Goal: Transaction & Acquisition: Purchase product/service

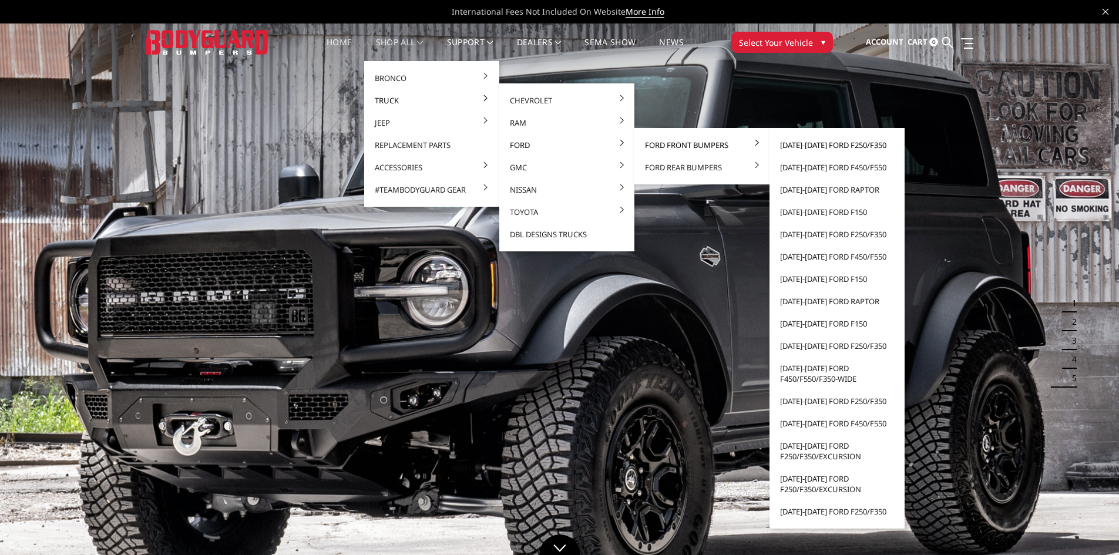
click at [789, 140] on link "[DATE]-[DATE] Ford F250/F350" at bounding box center [837, 145] width 126 height 22
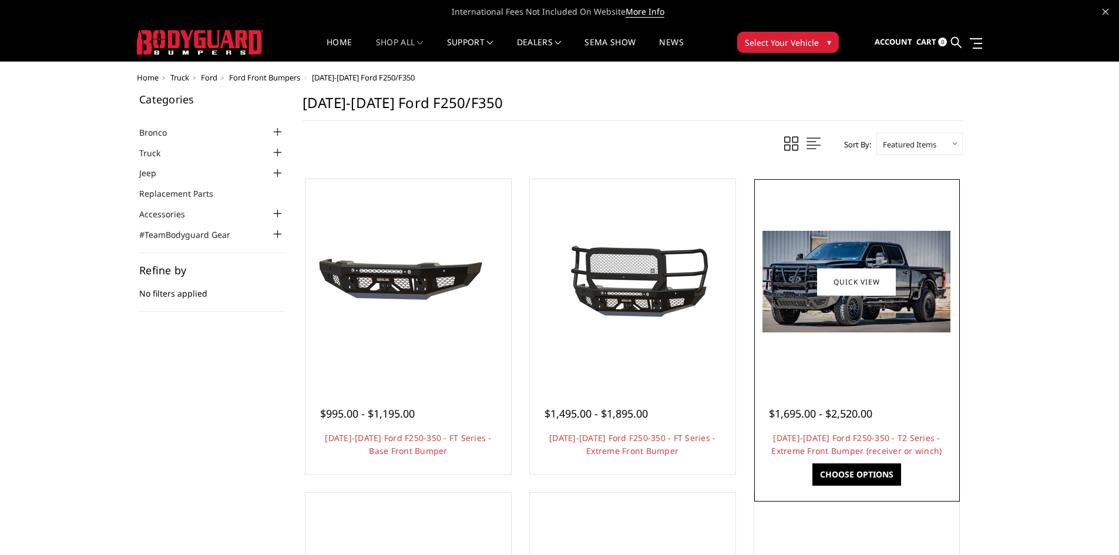
click at [946, 315] on img at bounding box center [856, 282] width 188 height 102
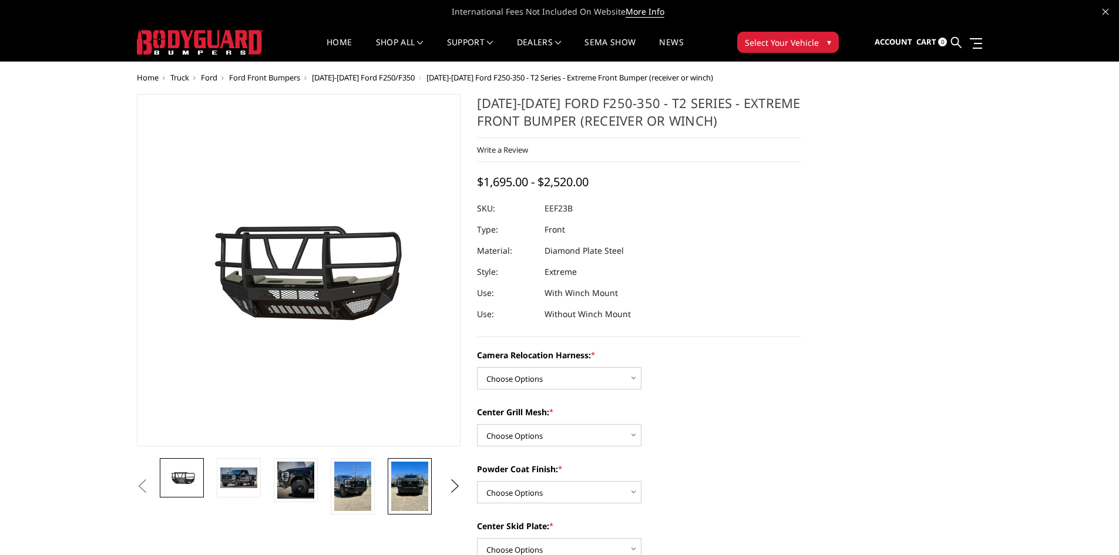
click at [404, 482] on img at bounding box center [409, 486] width 37 height 49
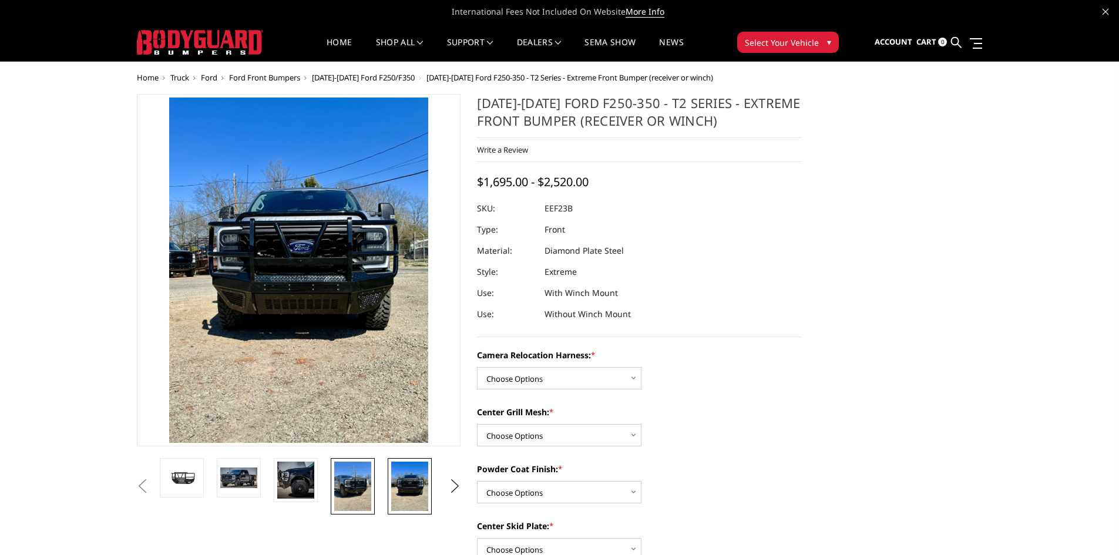
click at [355, 483] on img at bounding box center [352, 486] width 37 height 49
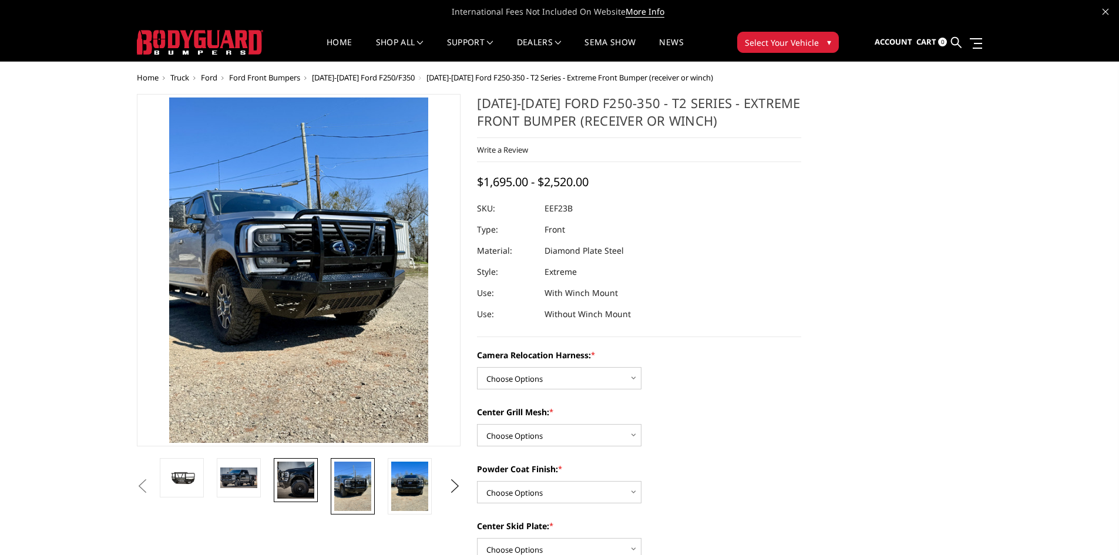
click at [297, 484] on img at bounding box center [295, 480] width 37 height 37
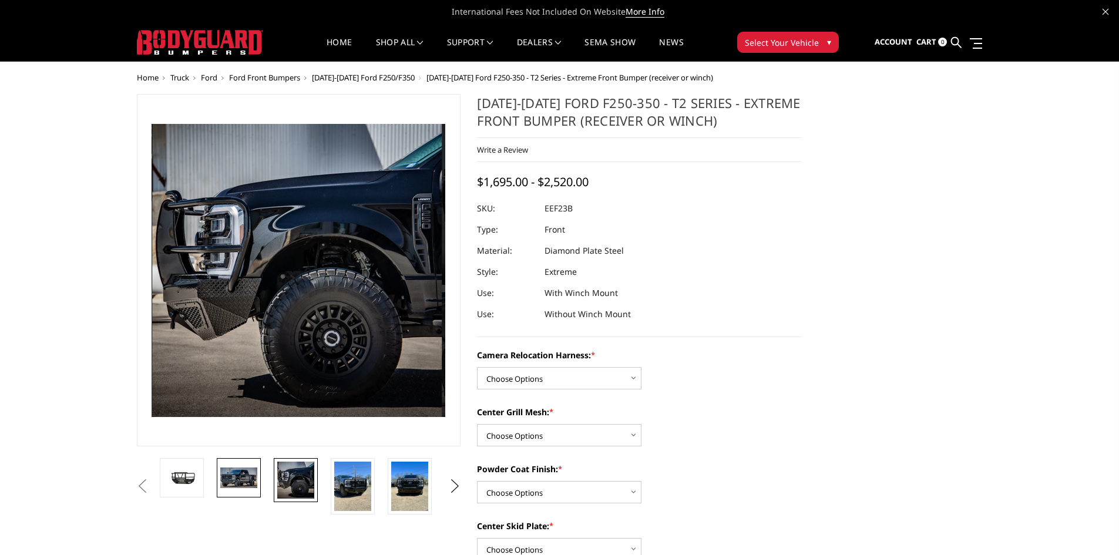
click at [249, 488] on img at bounding box center [238, 478] width 37 height 20
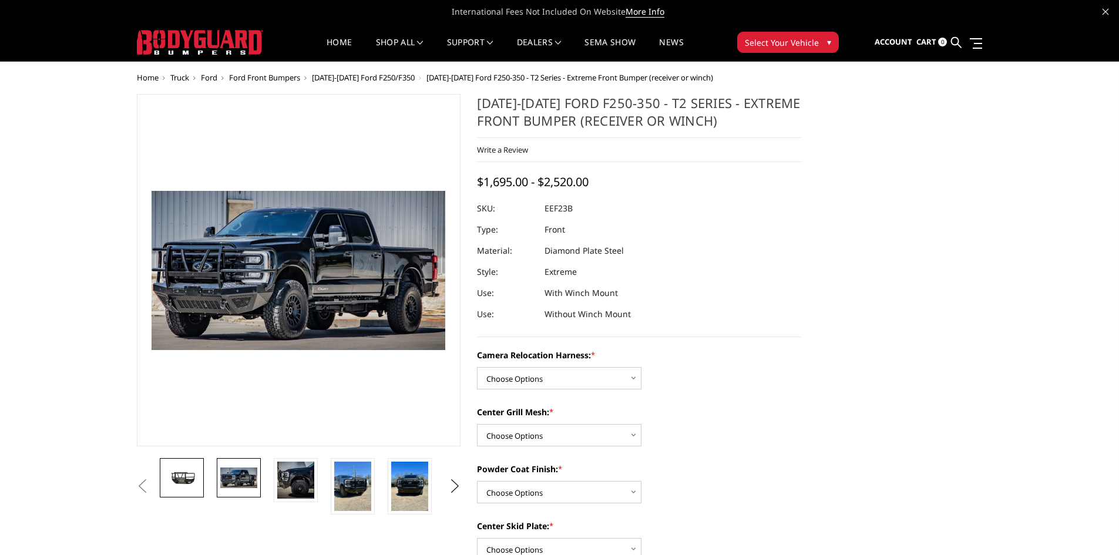
click at [198, 486] on img at bounding box center [181, 478] width 37 height 21
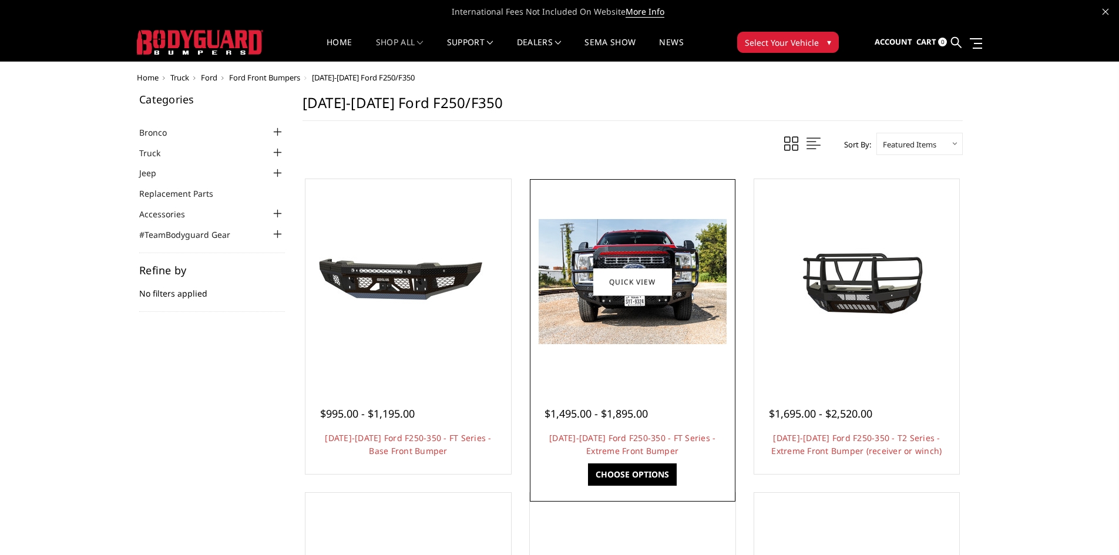
click at [704, 316] on img at bounding box center [633, 281] width 188 height 125
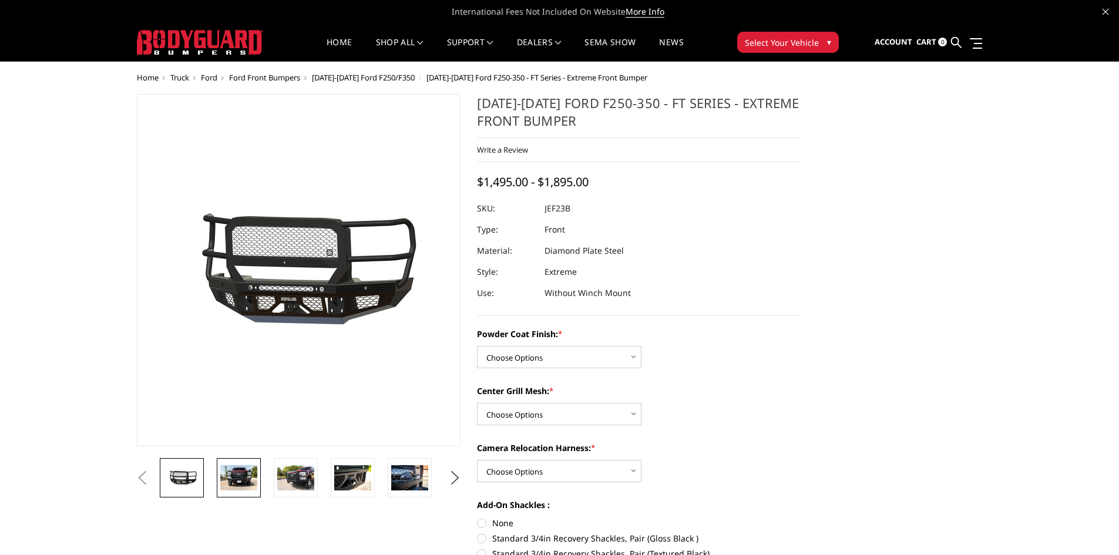
click at [229, 482] on img at bounding box center [238, 477] width 37 height 25
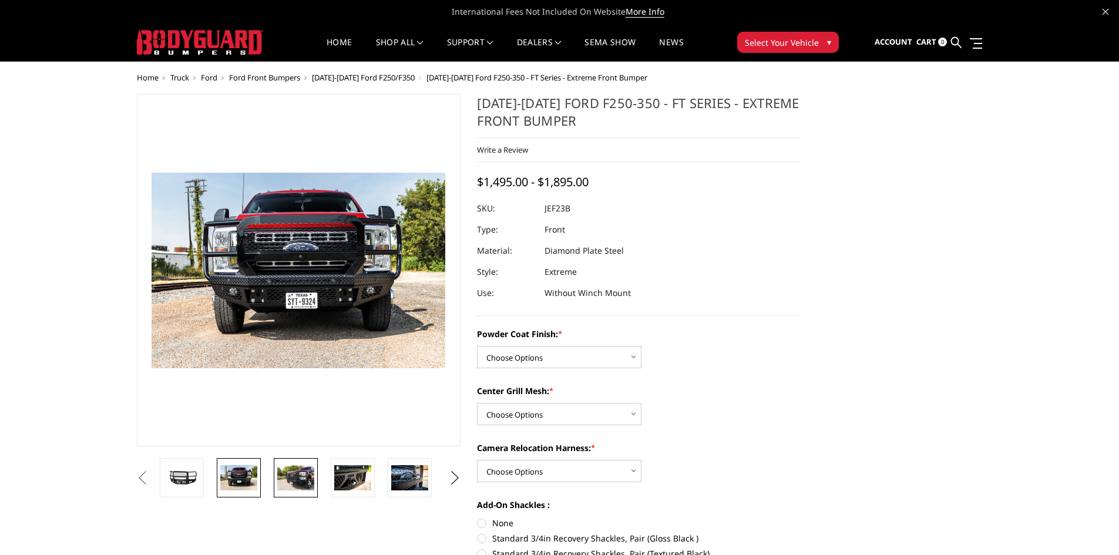
click at [300, 475] on img at bounding box center [295, 477] width 37 height 25
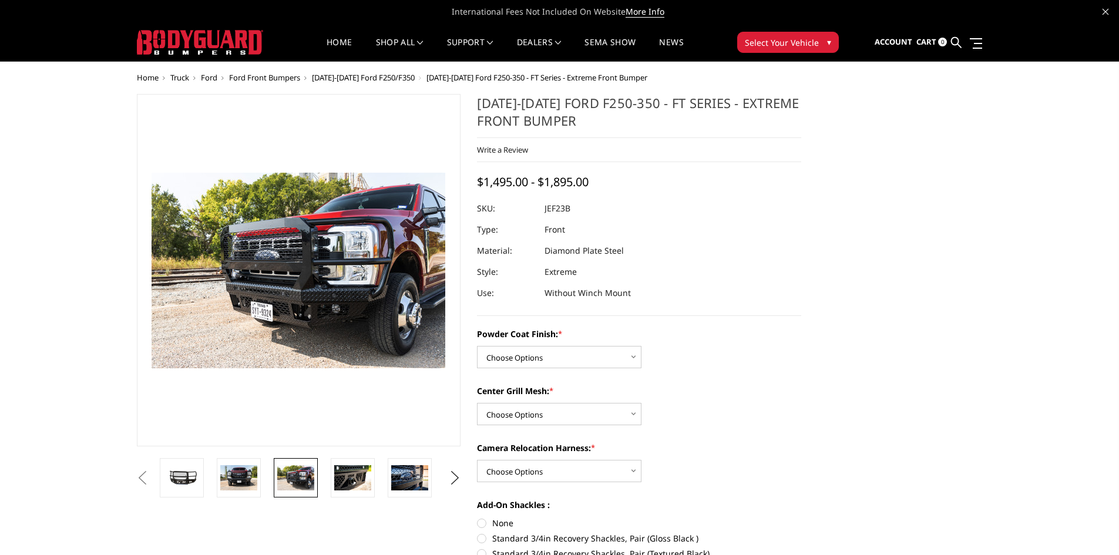
click at [330, 476] on li at bounding box center [356, 477] width 57 height 39
click at [402, 472] on img at bounding box center [409, 477] width 37 height 25
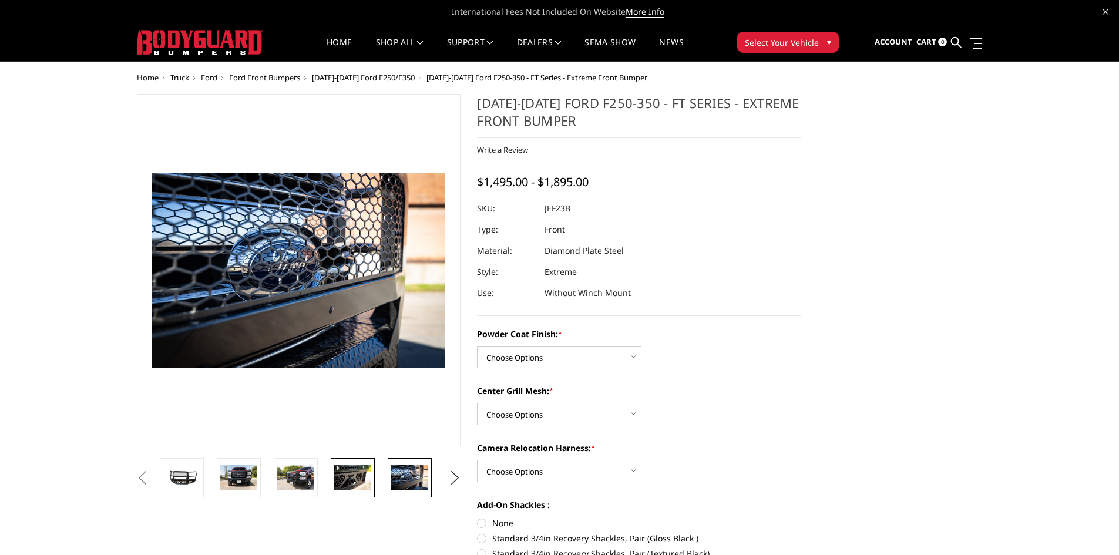
click at [364, 476] on img at bounding box center [352, 477] width 37 height 25
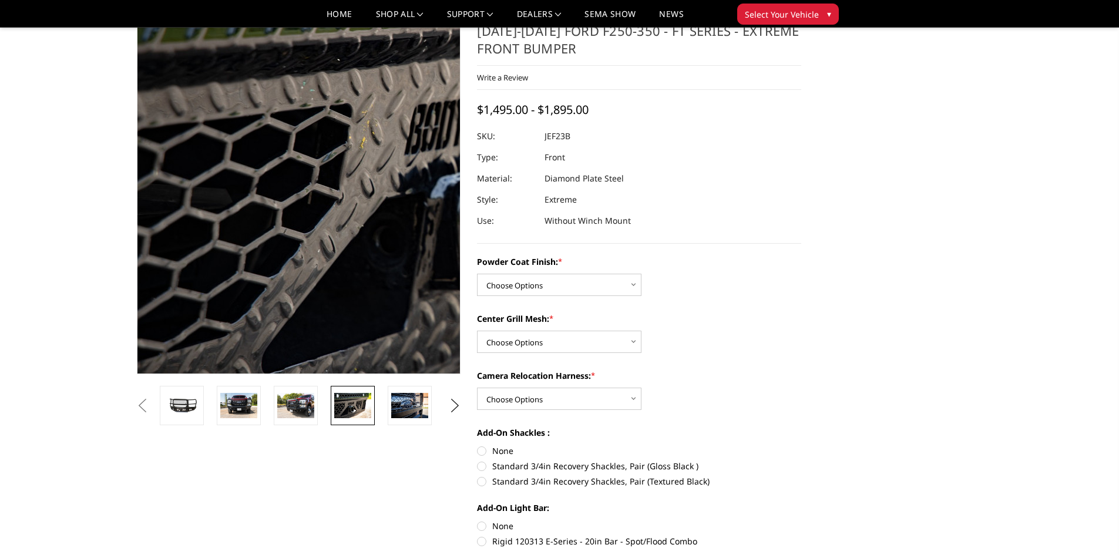
scroll to position [59, 0]
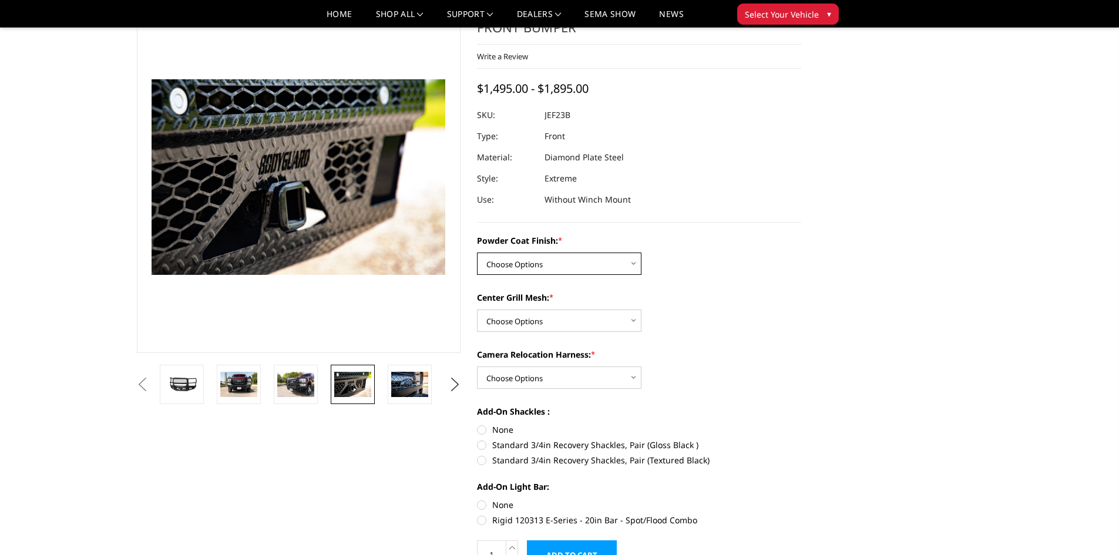
click at [587, 258] on select "Choose Options Bare Metal Gloss Black Powder Coat Textured Black Powder Coat" at bounding box center [559, 264] width 164 height 22
select select "3264"
click at [477, 253] on select "Choose Options Bare Metal Gloss Black Powder Coat Textured Black Powder Coat" at bounding box center [559, 264] width 164 height 22
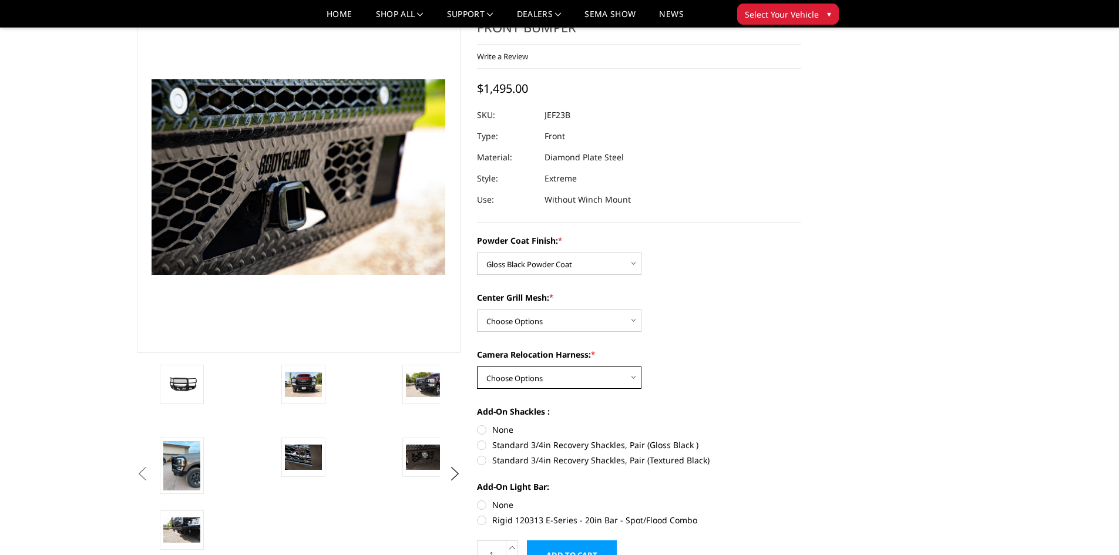
click at [575, 374] on select "Choose Options WITH Camera Relocation Harness WITHOUT Camera Relocation Harness" at bounding box center [559, 378] width 164 height 22
select select "3268"
click at [477, 367] on select "Choose Options WITH Camera Relocation Harness WITHOUT Camera Relocation Harness" at bounding box center [559, 378] width 164 height 22
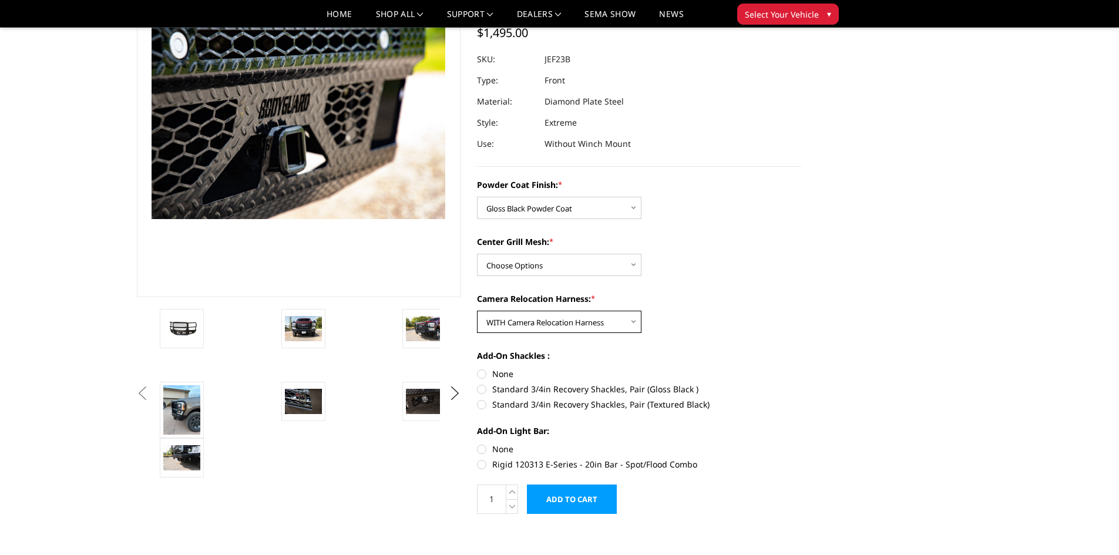
scroll to position [117, 0]
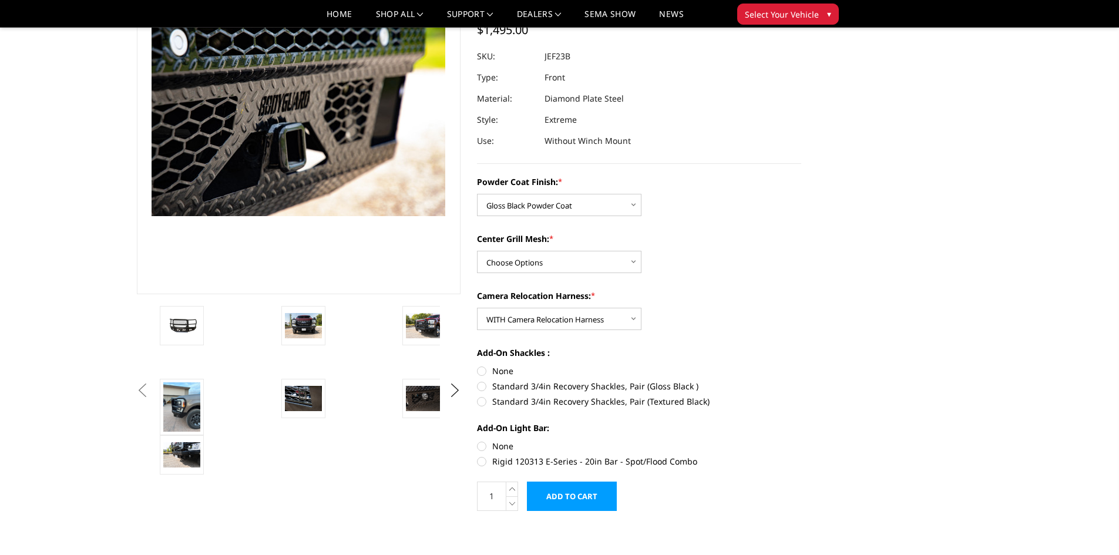
click at [485, 387] on label "Standard 3/4in Recovery Shackles, Pair (Gloss Black )" at bounding box center [639, 386] width 324 height 12
click at [801, 365] on input "Standard 3/4in Recovery Shackles, Pair (Gloss Black )" at bounding box center [801, 365] width 1 height 1
radio input "true"
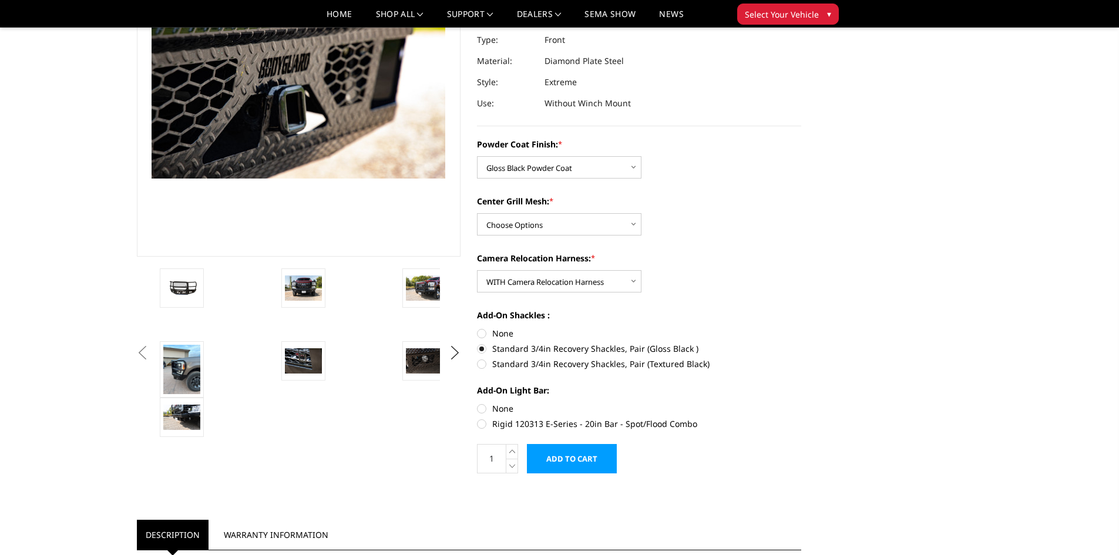
scroll to position [176, 0]
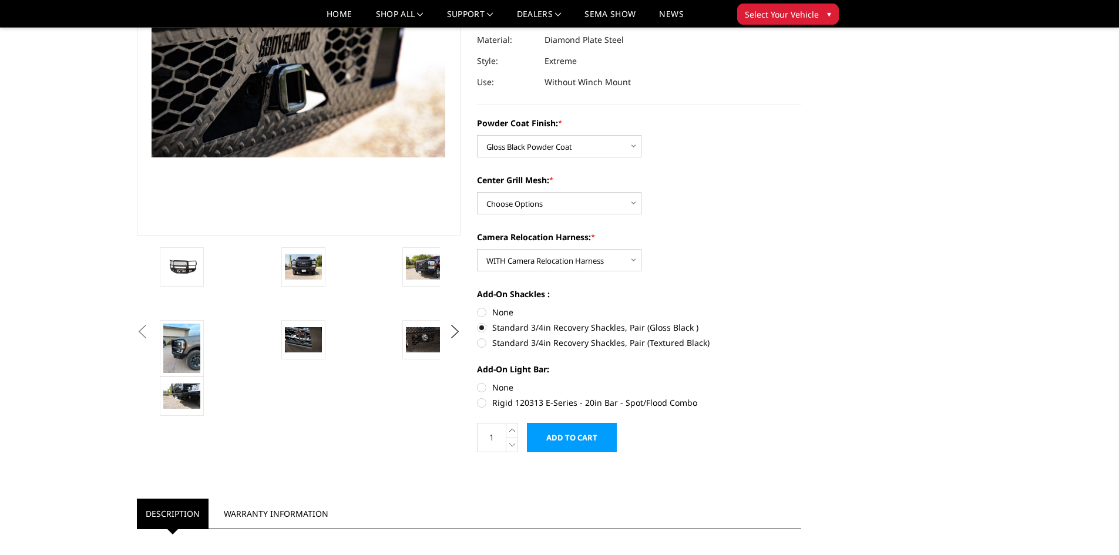
click at [481, 386] on label "None" at bounding box center [639, 387] width 324 height 12
click at [478, 382] on input "None" at bounding box center [477, 381] width 1 height 1
radio input "true"
click at [485, 405] on label "Rigid 120313 E-Series - 20in Bar - Spot/Flood Combo" at bounding box center [639, 402] width 324 height 12
click at [801, 382] on input "Rigid 120313 E-Series - 20in Bar - Spot/Flood Combo" at bounding box center [801, 381] width 1 height 1
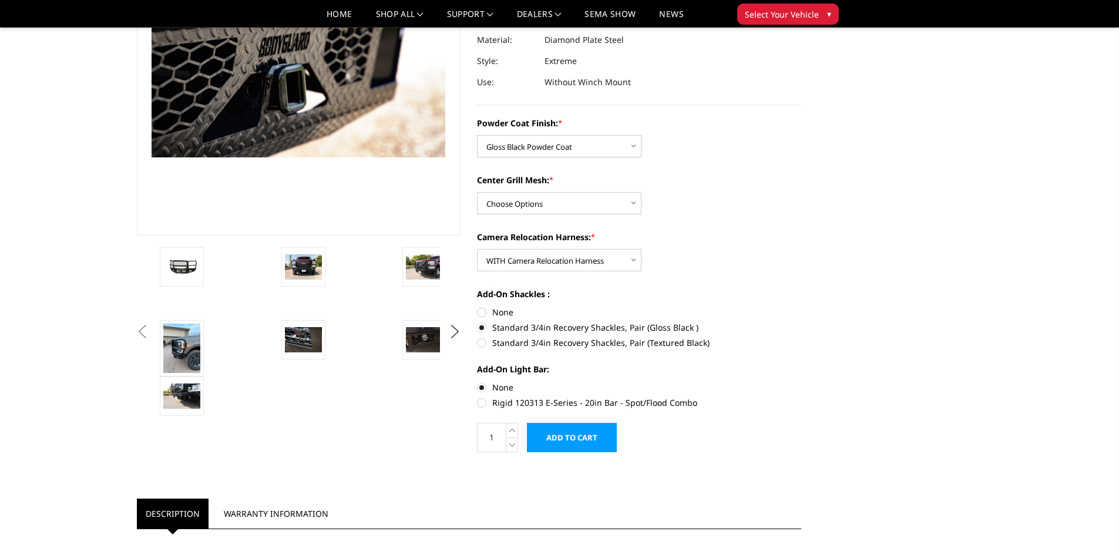
radio input "true"
click at [483, 391] on label "None" at bounding box center [639, 387] width 324 height 12
click at [478, 382] on input "None" at bounding box center [477, 381] width 1 height 1
radio input "true"
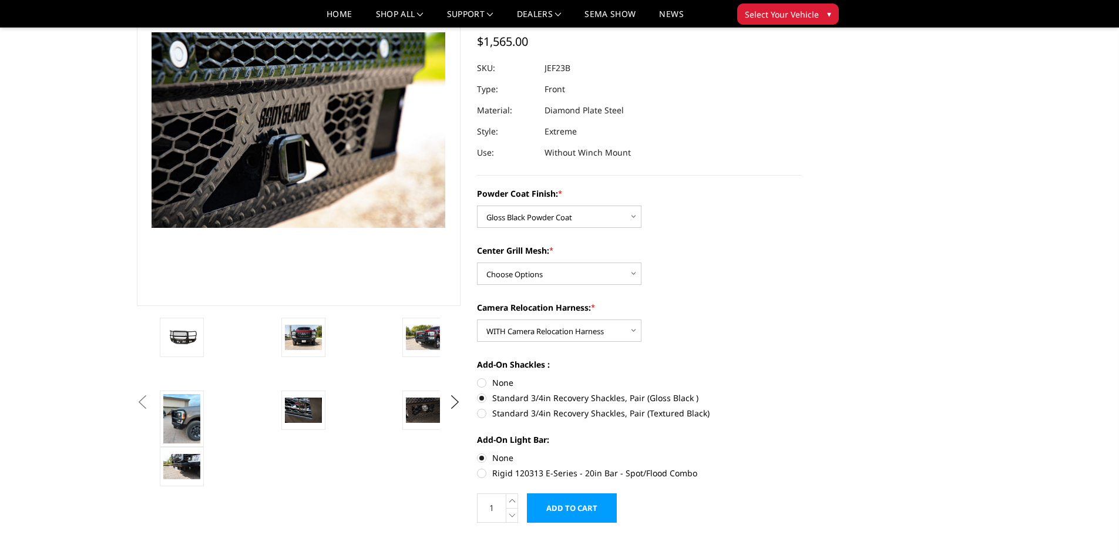
scroll to position [117, 0]
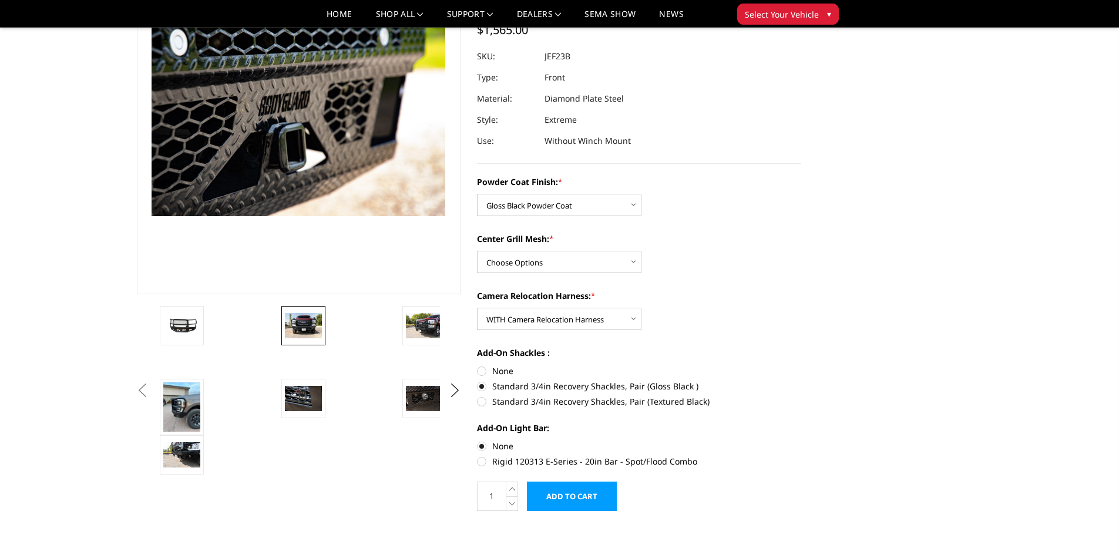
click at [287, 321] on img at bounding box center [303, 325] width 37 height 25
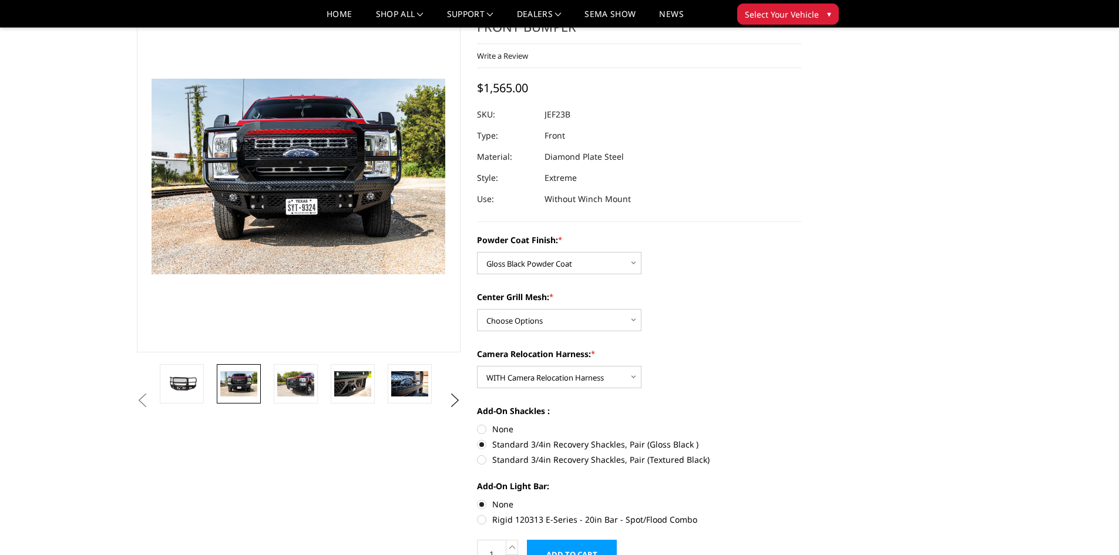
scroll to position [59, 0]
click at [429, 378] on link at bounding box center [410, 384] width 44 height 39
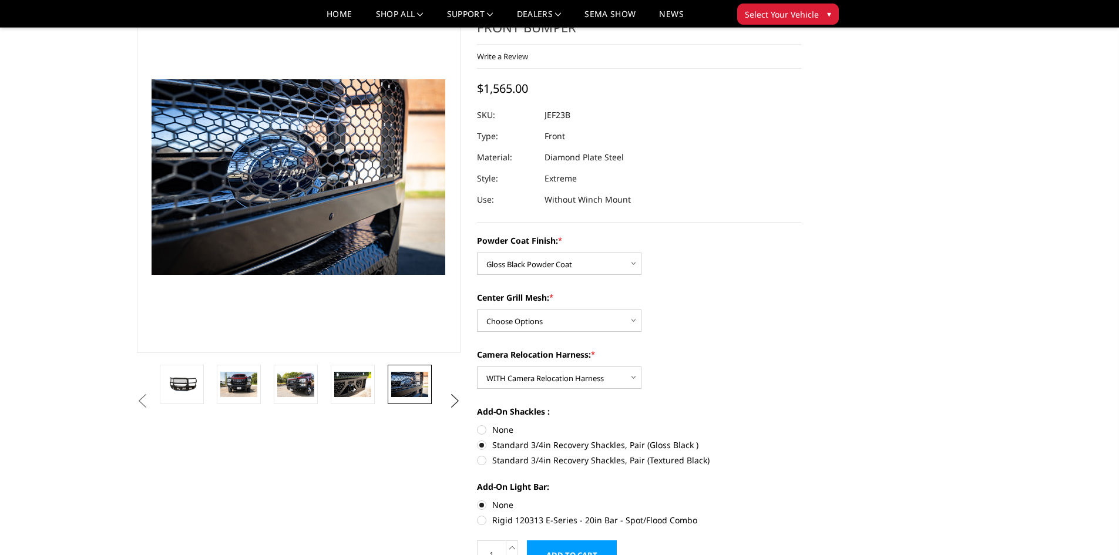
click at [449, 399] on button "Next" at bounding box center [455, 401] width 18 height 18
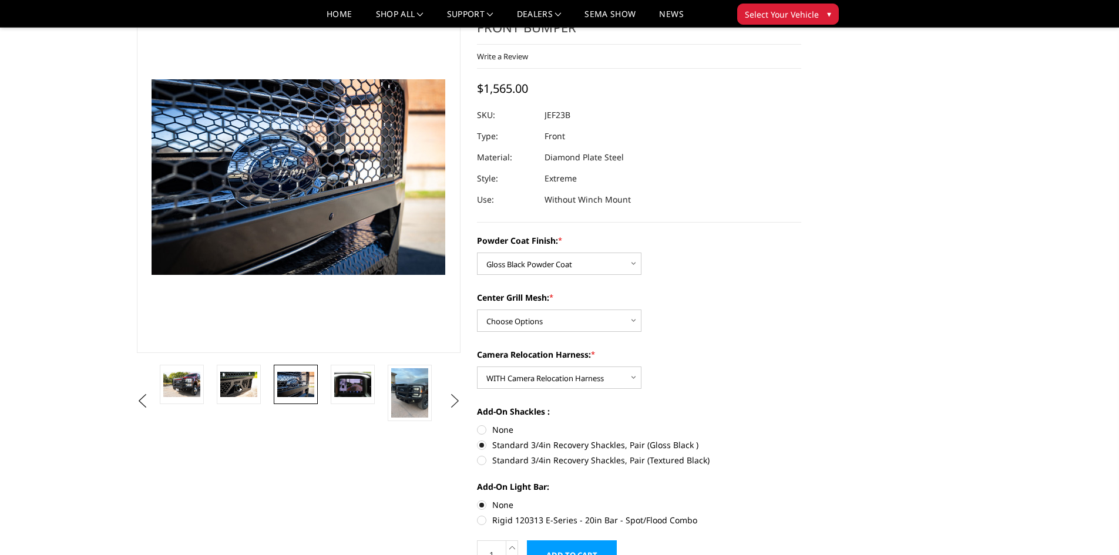
click at [449, 399] on button "Next" at bounding box center [455, 401] width 18 height 18
click at [426, 399] on img at bounding box center [409, 392] width 37 height 49
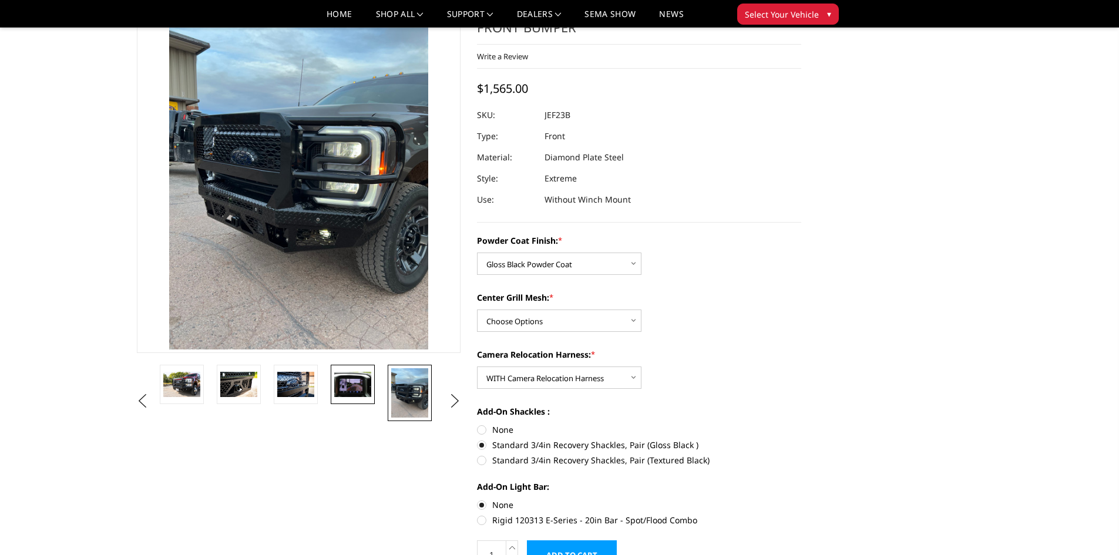
click at [359, 402] on link at bounding box center [353, 384] width 44 height 39
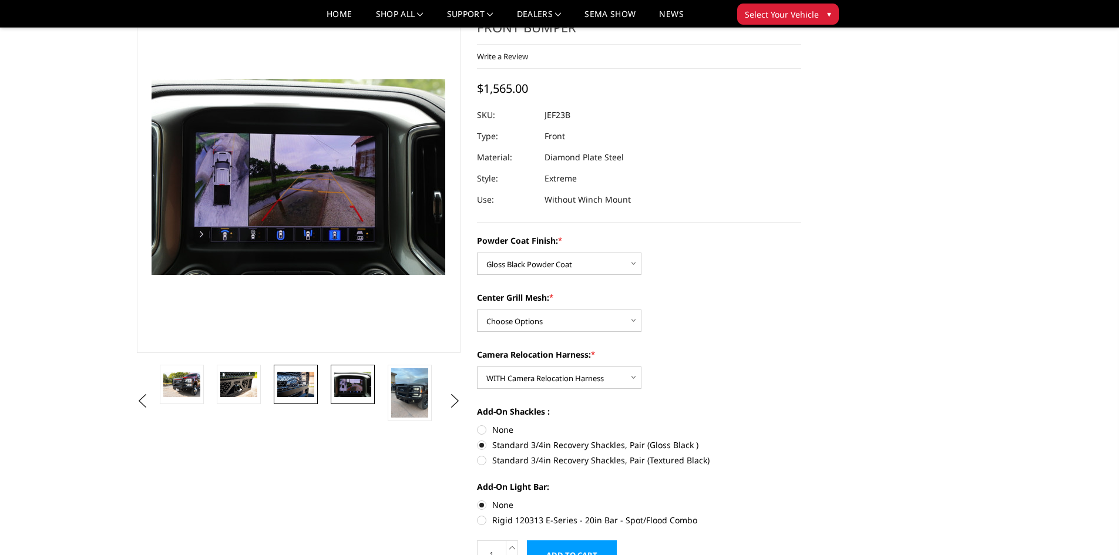
click at [313, 396] on img at bounding box center [295, 384] width 37 height 25
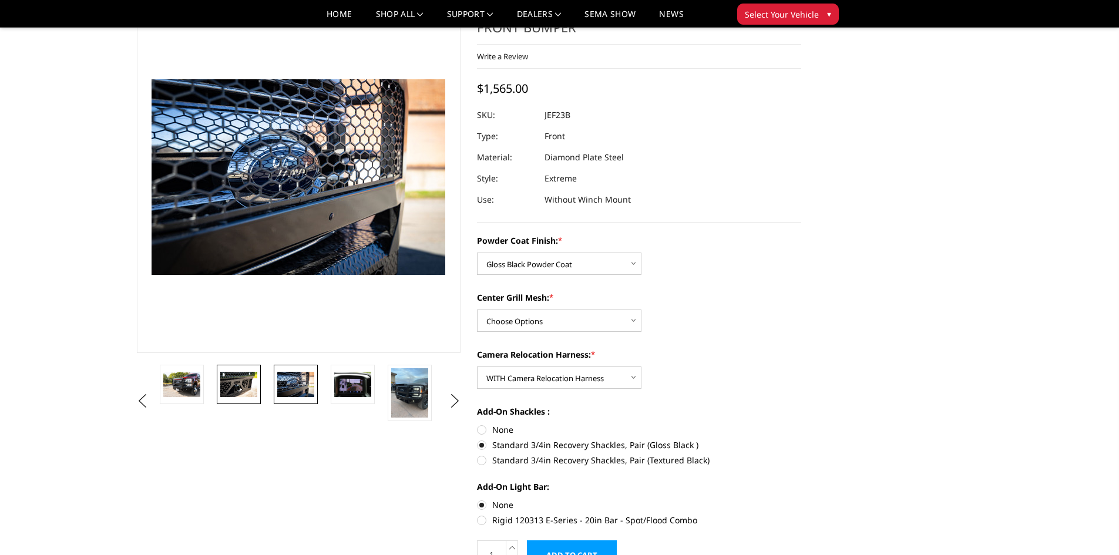
click at [256, 392] on img at bounding box center [238, 384] width 37 height 25
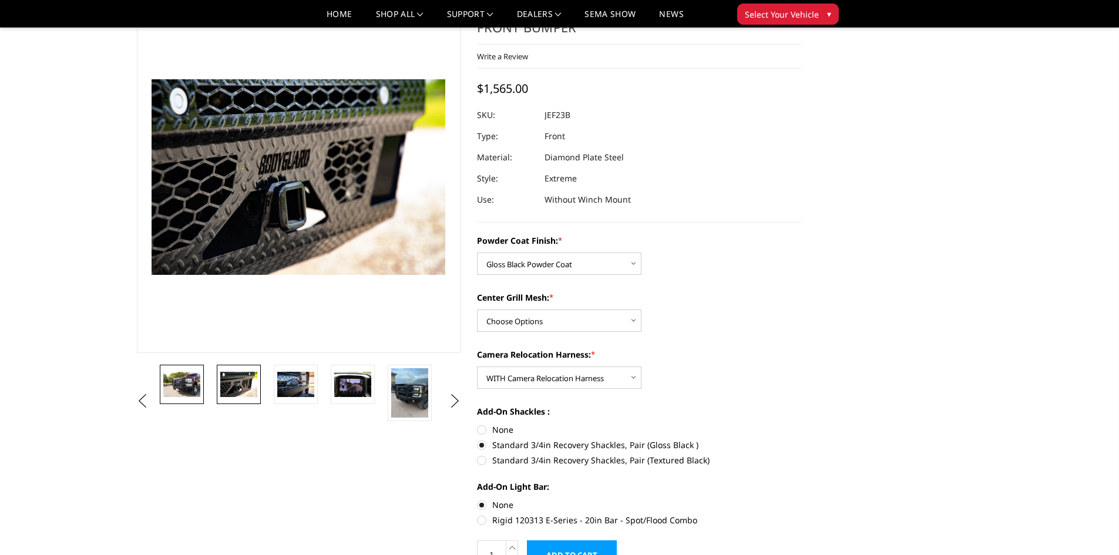
drag, startPoint x: 214, startPoint y: 389, endPoint x: 197, endPoint y: 384, distance: 17.8
click at [214, 389] on li at bounding box center [242, 401] width 57 height 73
click at [197, 384] on img at bounding box center [181, 384] width 37 height 25
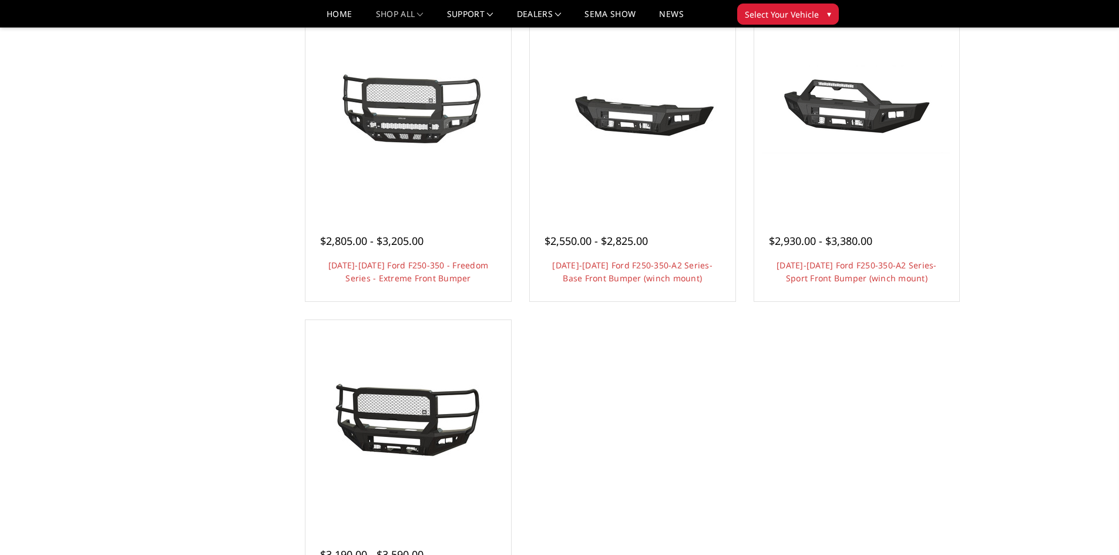
scroll to position [764, 0]
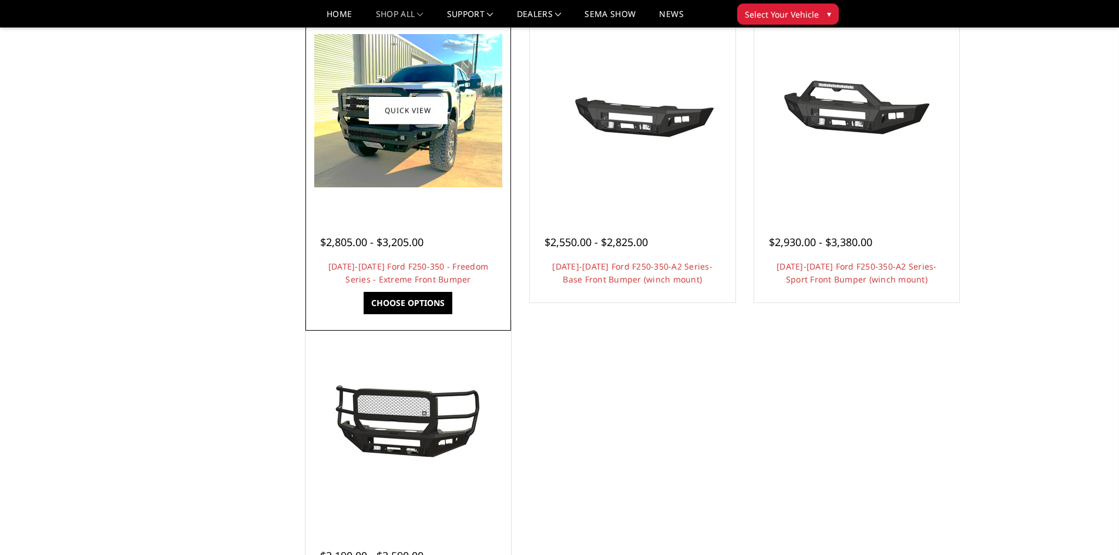
click at [492, 171] on img at bounding box center [408, 110] width 188 height 153
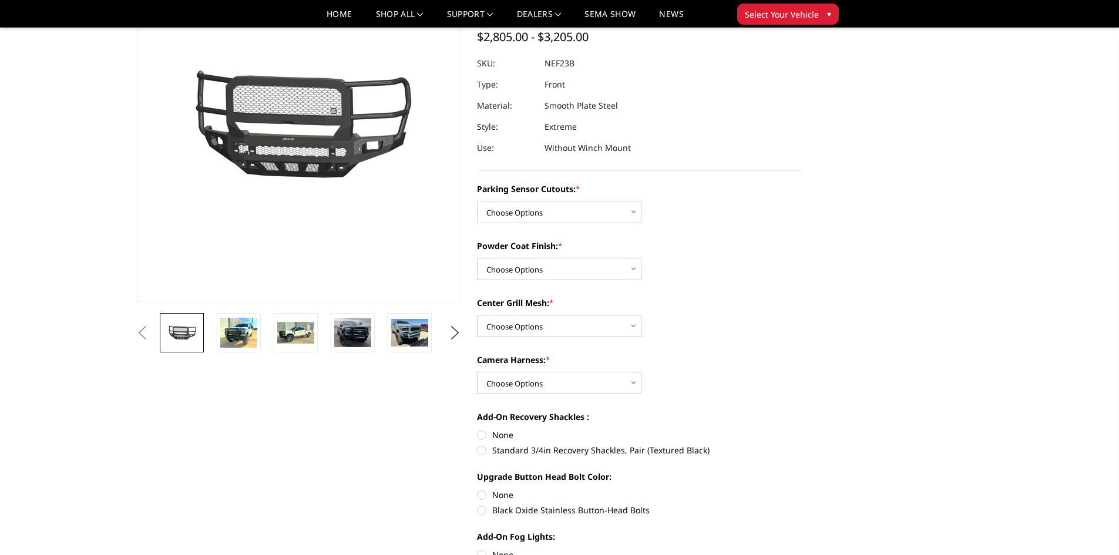
scroll to position [117, 0]
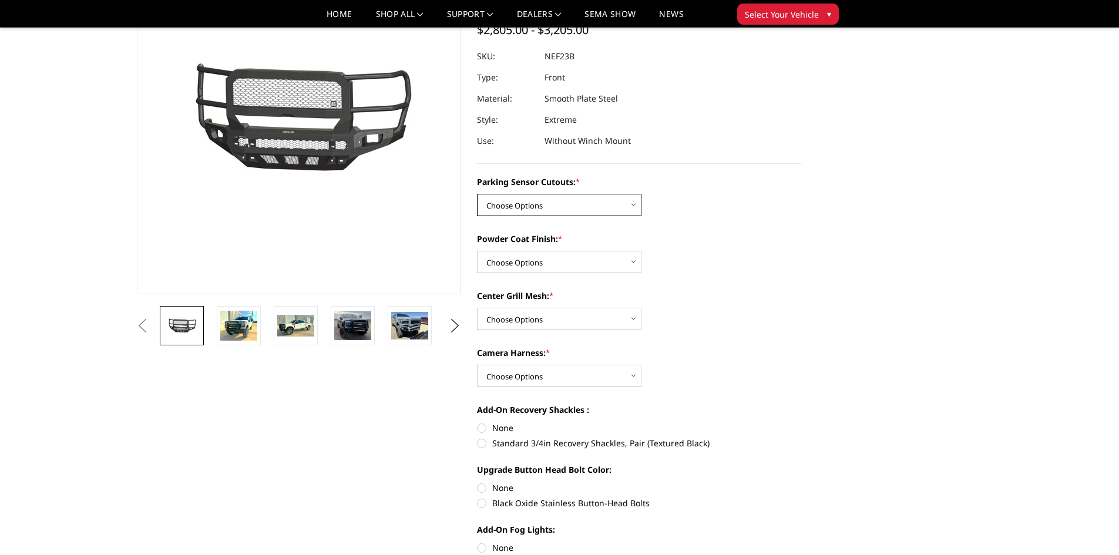
click at [617, 207] on select "Choose Options No - Without Parking Sensor Cutouts Yes - With Parking Sensor Cu…" at bounding box center [559, 205] width 164 height 22
select select "2583"
click at [477, 194] on select "Choose Options No - Without Parking Sensor Cutouts Yes - With Parking Sensor Cu…" at bounding box center [559, 205] width 164 height 22
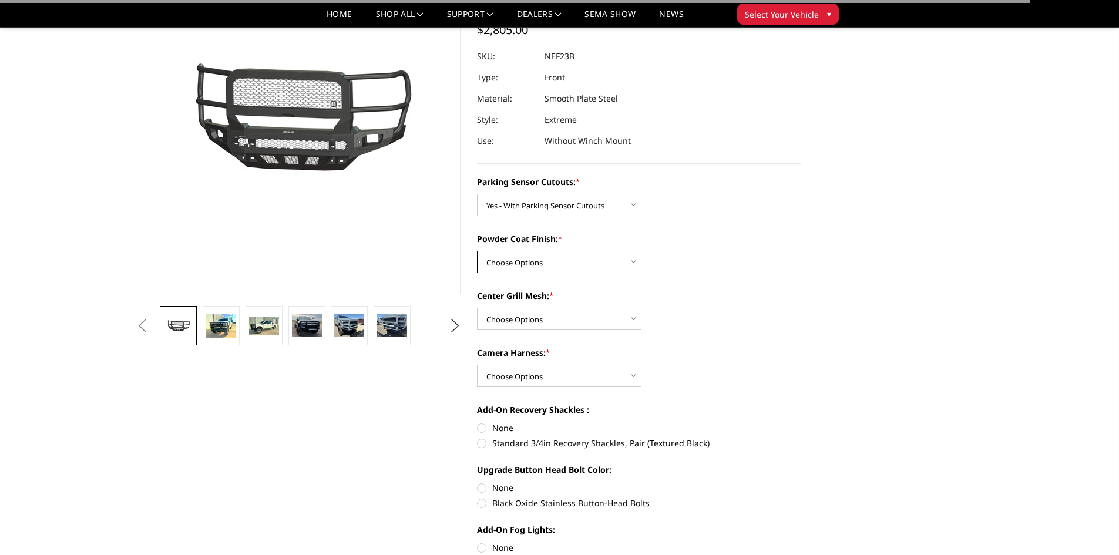
click at [580, 264] on select "Choose Options Bare Metal Textured Black Powder Coat" at bounding box center [559, 262] width 164 height 22
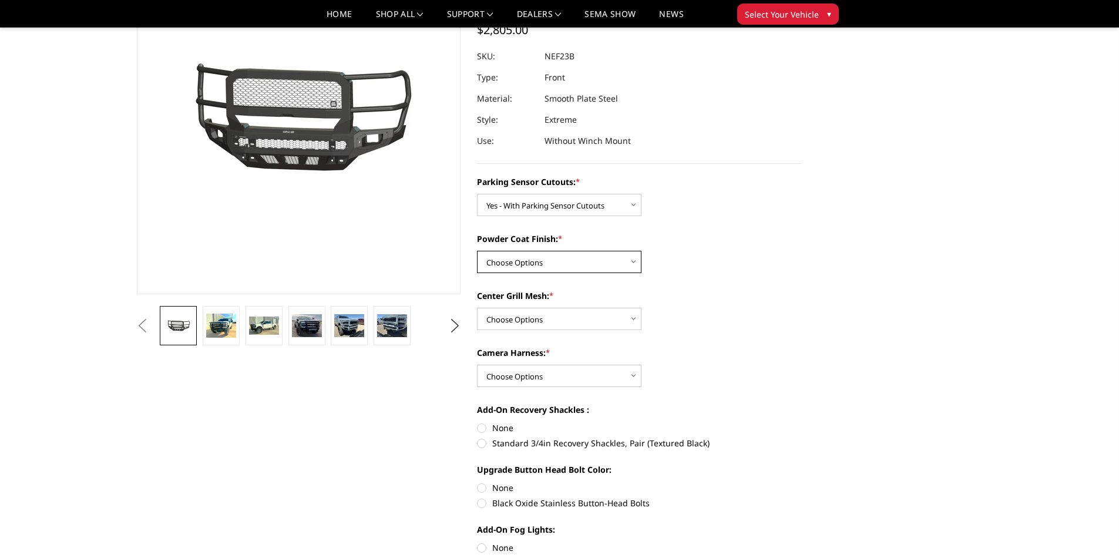
select select "2585"
click at [477, 251] on select "Choose Options Bare Metal Textured Black Powder Coat" at bounding box center [559, 262] width 164 height 22
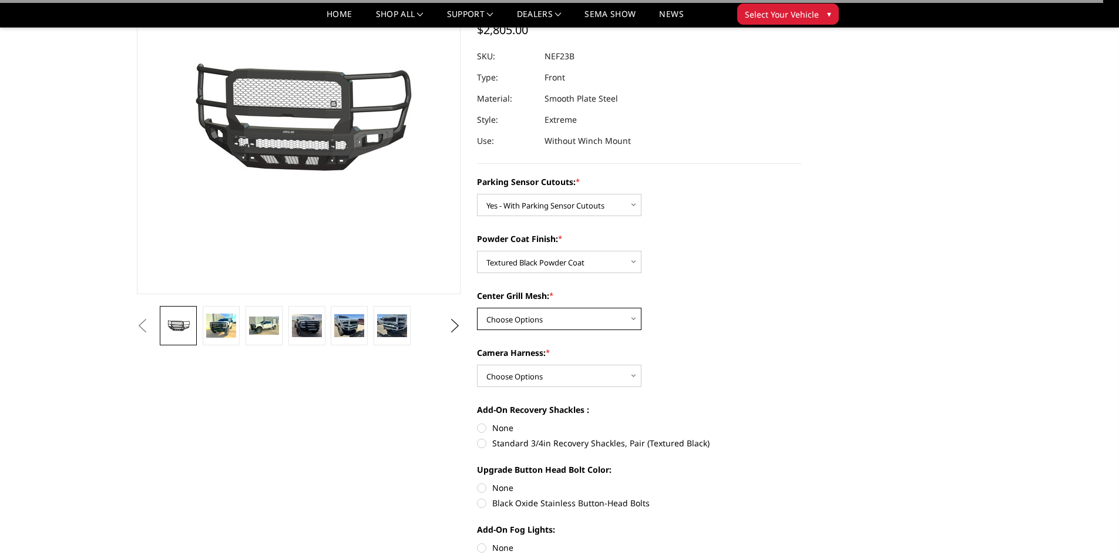
click at [552, 324] on select "Choose Options With Center Grill Mesh Without Center Grill Mesh" at bounding box center [559, 319] width 164 height 22
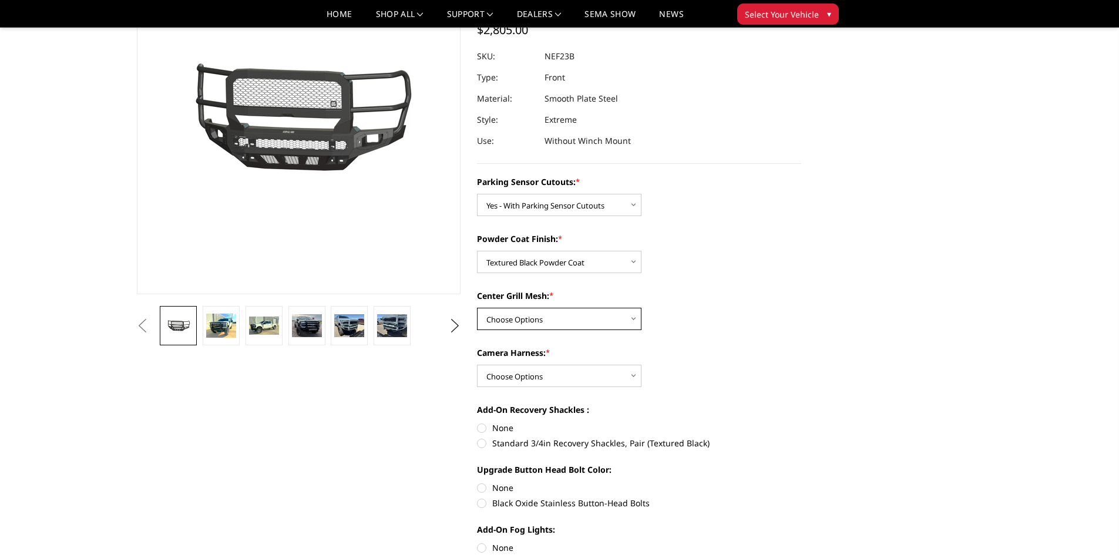
select select "2586"
click at [477, 308] on select "Choose Options With Center Grill Mesh Without Center Grill Mesh" at bounding box center [559, 319] width 164 height 22
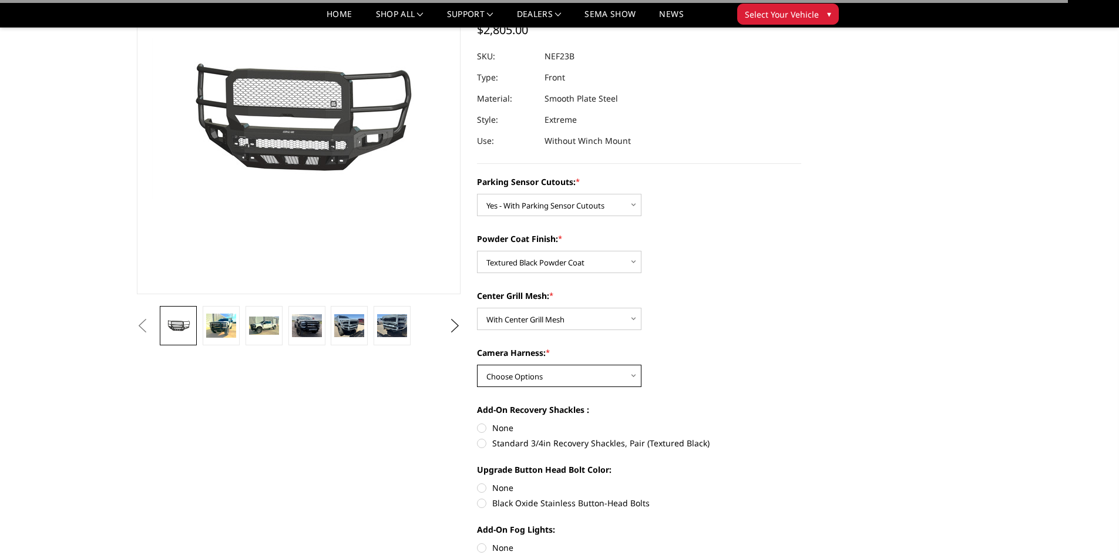
click at [547, 374] on select "Choose Options WITH Camera Harness WITHOUT Camera Harness" at bounding box center [559, 376] width 164 height 22
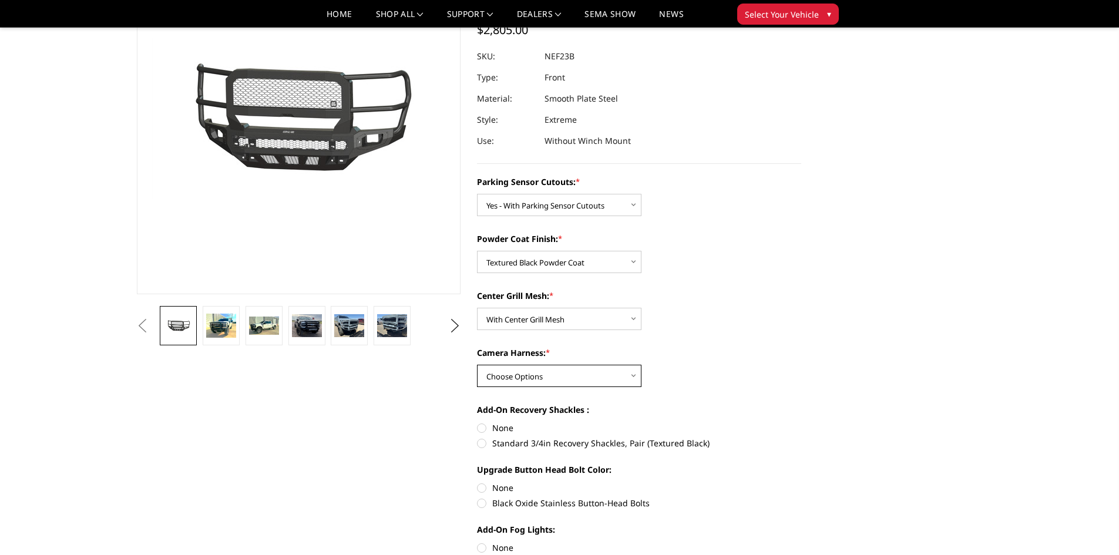
select select "2588"
click at [477, 365] on select "Choose Options WITH Camera Harness WITHOUT Camera Harness" at bounding box center [559, 376] width 164 height 22
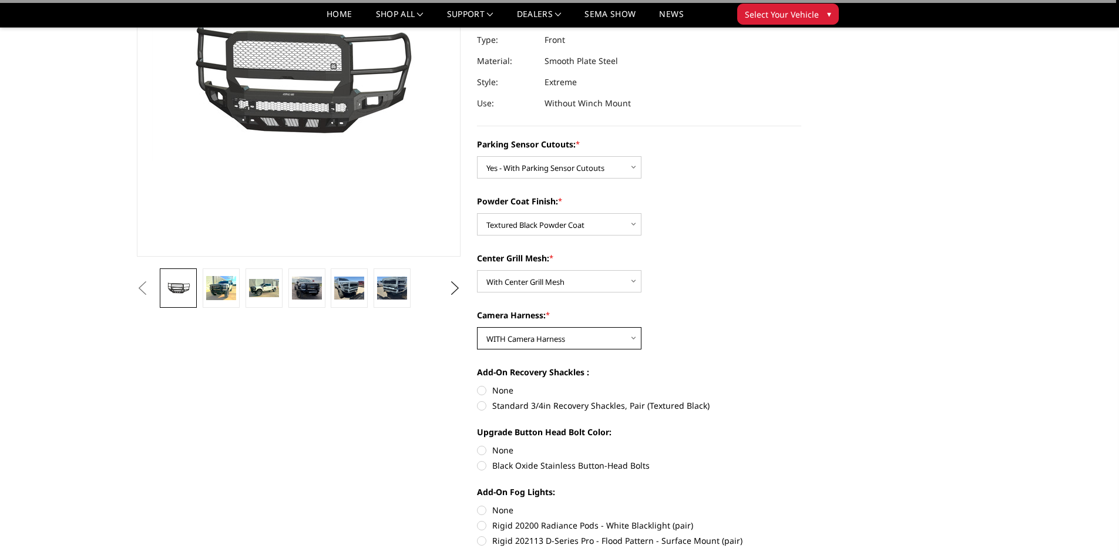
scroll to position [176, 0]
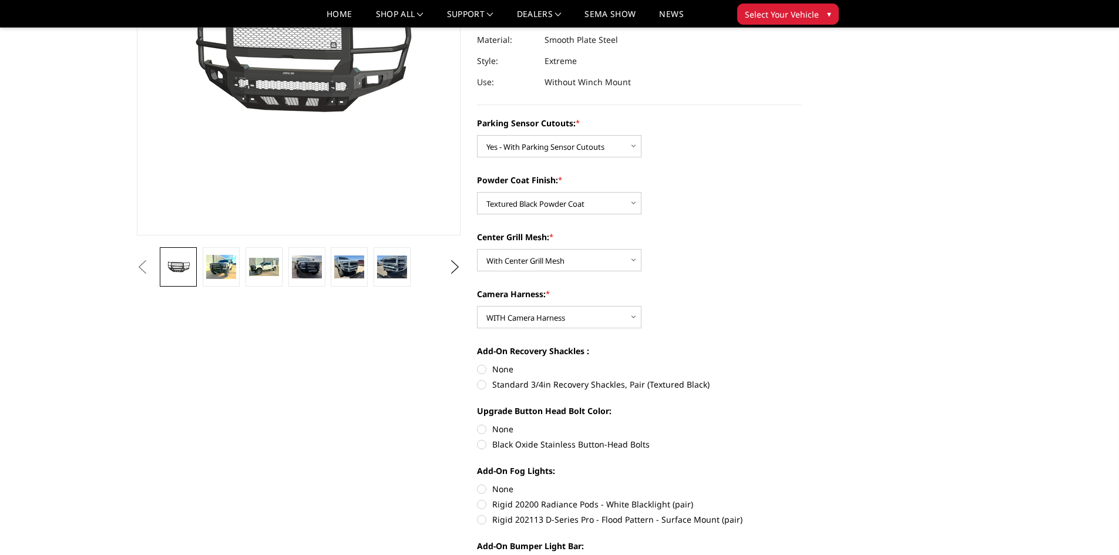
click at [481, 386] on label "Standard 3/4in Recovery Shackles, Pair (Textured Black)" at bounding box center [639, 384] width 324 height 12
click at [801, 364] on input "Standard 3/4in Recovery Shackles, Pair (Textured Black)" at bounding box center [801, 363] width 1 height 1
radio input "true"
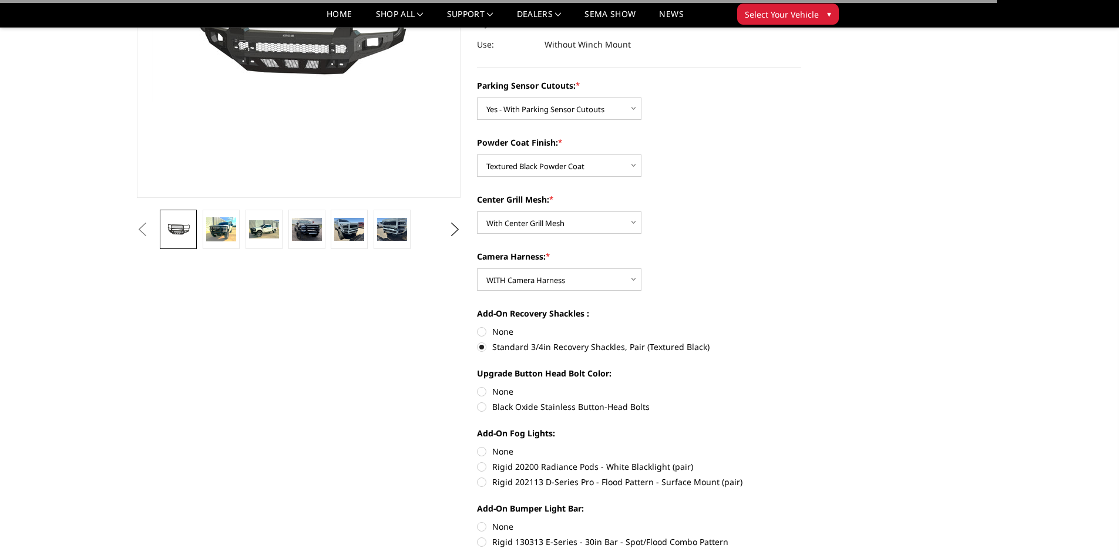
scroll to position [235, 0]
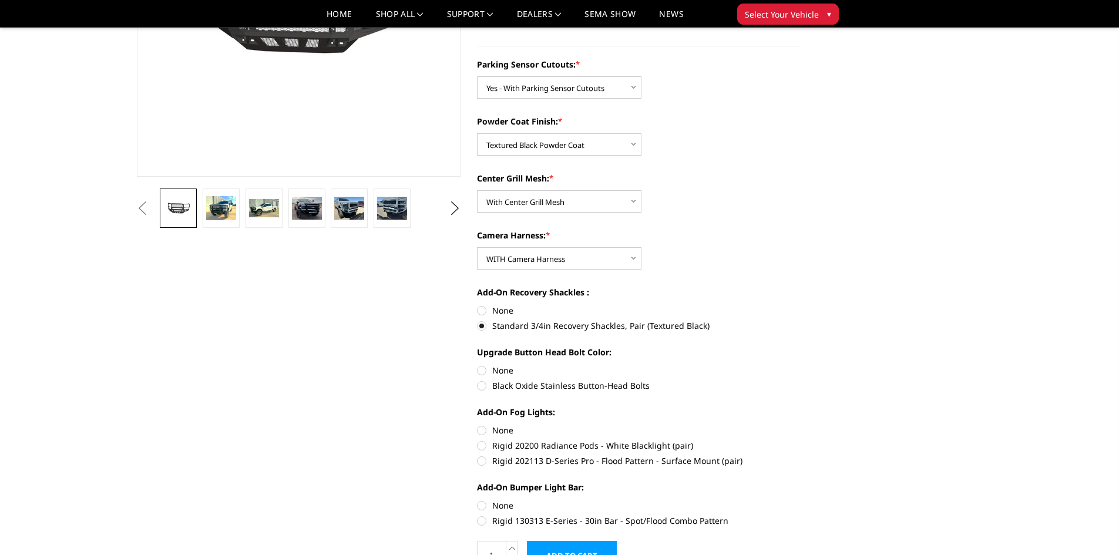
click at [481, 386] on label "Black Oxide Stainless Button-Head Bolts" at bounding box center [639, 385] width 324 height 12
click at [801, 365] on input "Black Oxide Stainless Button-Head Bolts" at bounding box center [801, 364] width 1 height 1
radio input "true"
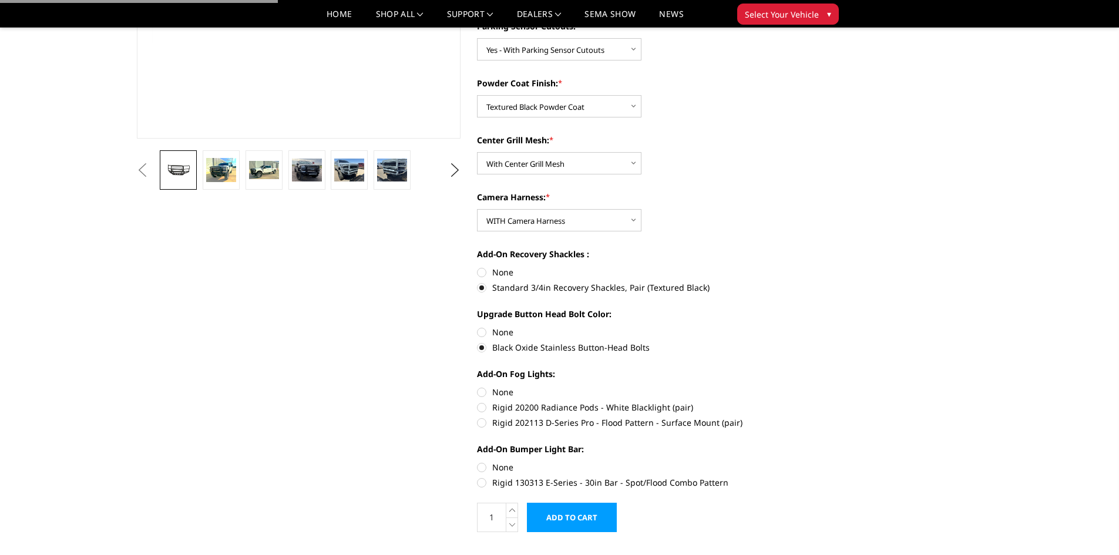
scroll to position [352, 0]
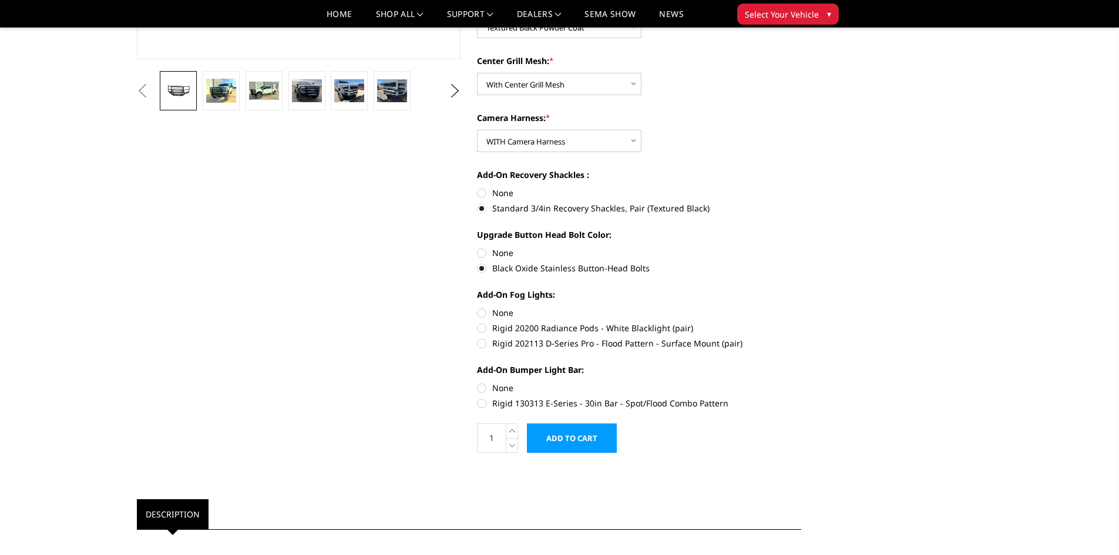
click at [485, 345] on label "Rigid 202113 D-Series Pro - Flood Pattern - Surface Mount (pair)" at bounding box center [639, 343] width 324 height 12
click at [801, 322] on input "Rigid 202113 D-Series Pro - Flood Pattern - Surface Mount (pair)" at bounding box center [801, 322] width 1 height 1
radio input "true"
click at [484, 405] on label "Rigid 130313 E-Series - 30in Bar - Spot/Flood Combo Pattern" at bounding box center [639, 403] width 324 height 12
click at [801, 382] on input "Rigid 130313 E-Series - 30in Bar - Spot/Flood Combo Pattern" at bounding box center [801, 382] width 1 height 1
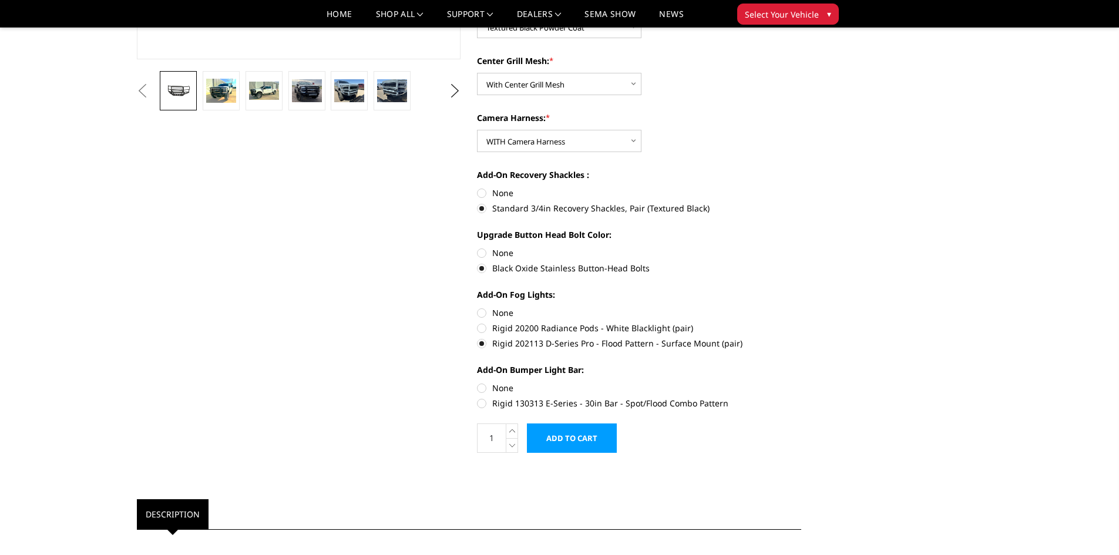
radio input "true"
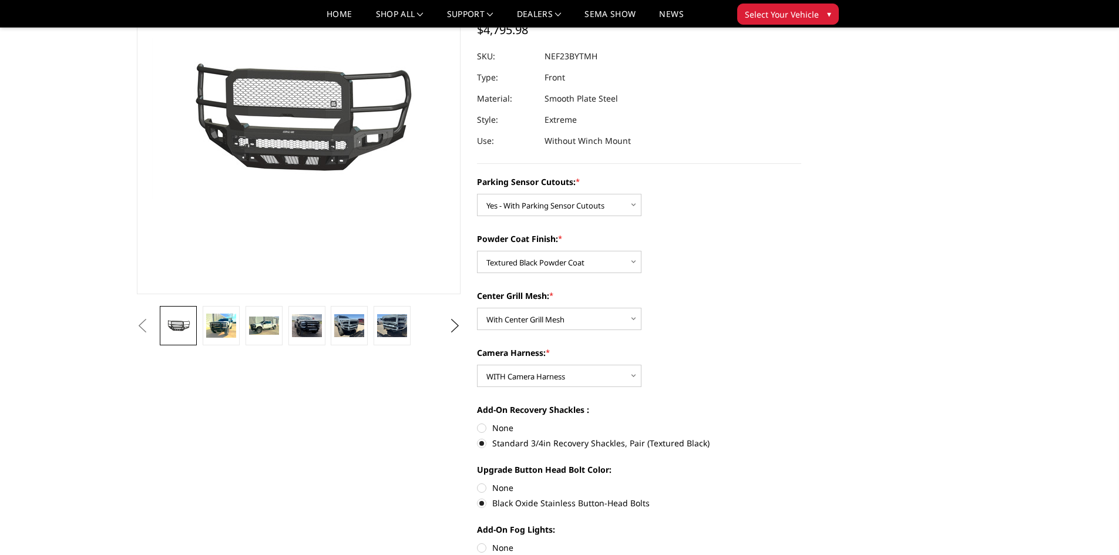
scroll to position [59, 0]
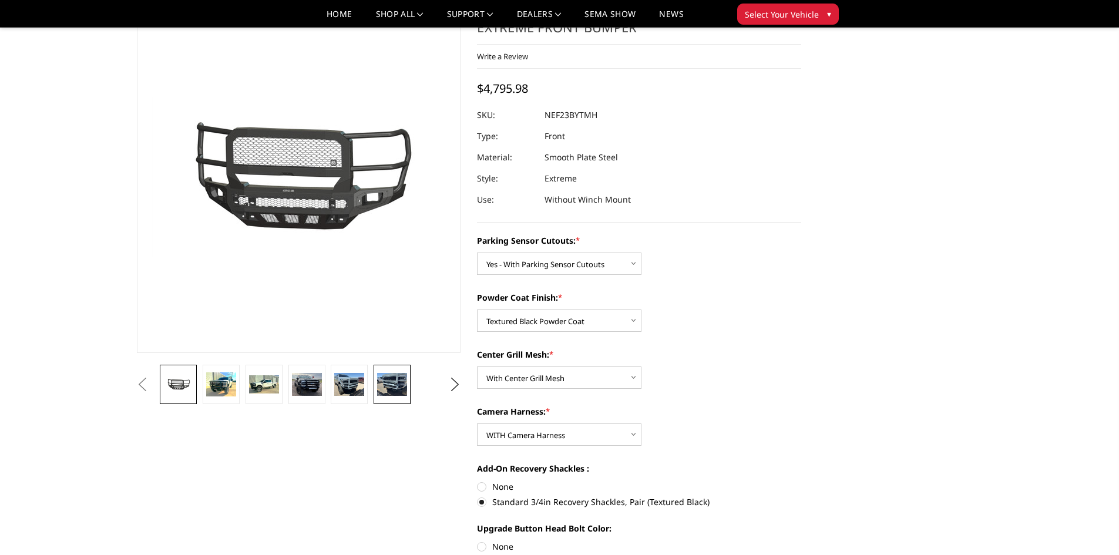
click at [388, 371] on link at bounding box center [392, 384] width 37 height 39
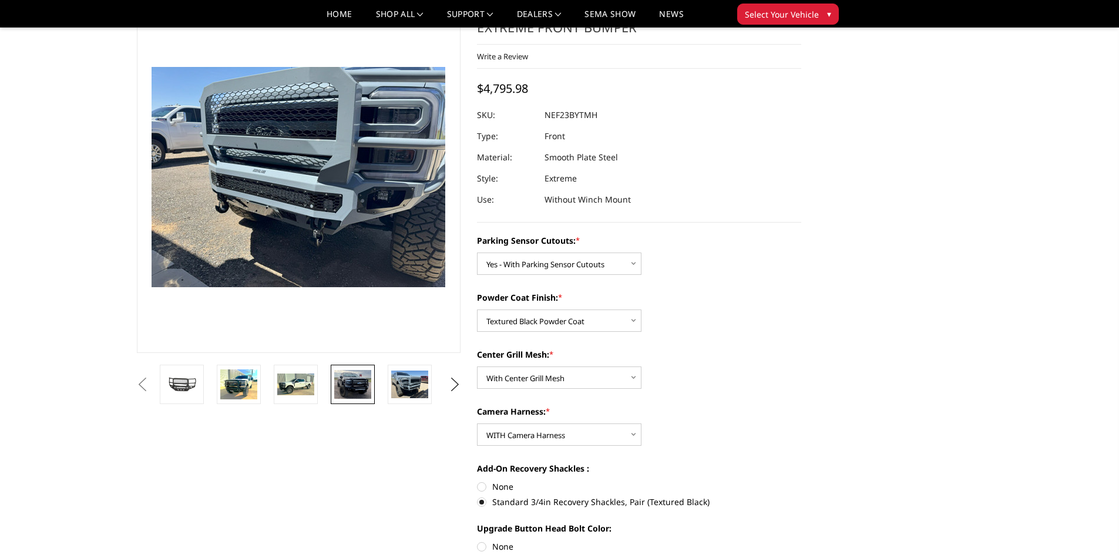
click at [356, 388] on img at bounding box center [352, 384] width 37 height 29
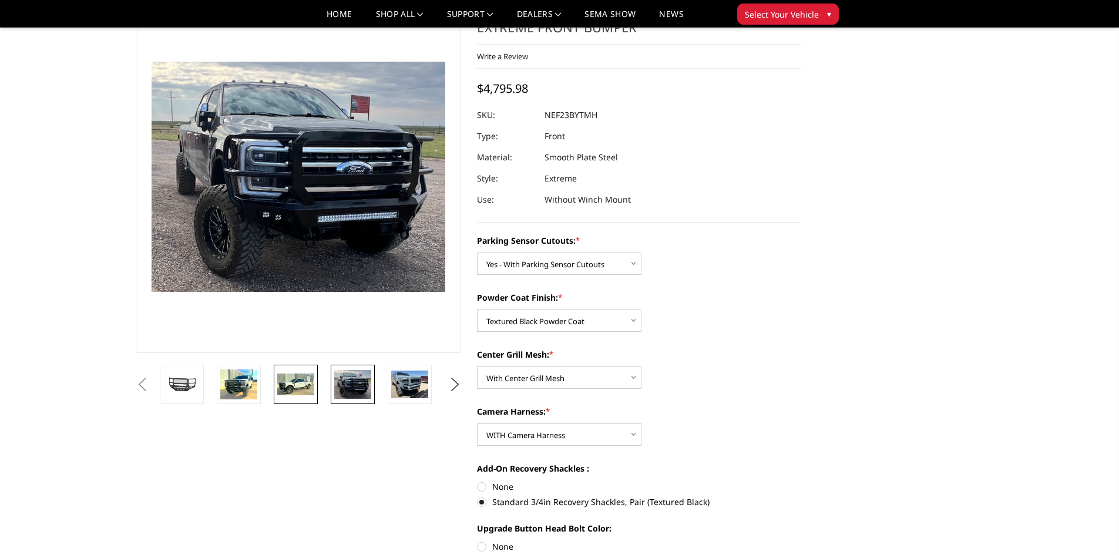
click at [308, 389] on img at bounding box center [295, 385] width 37 height 22
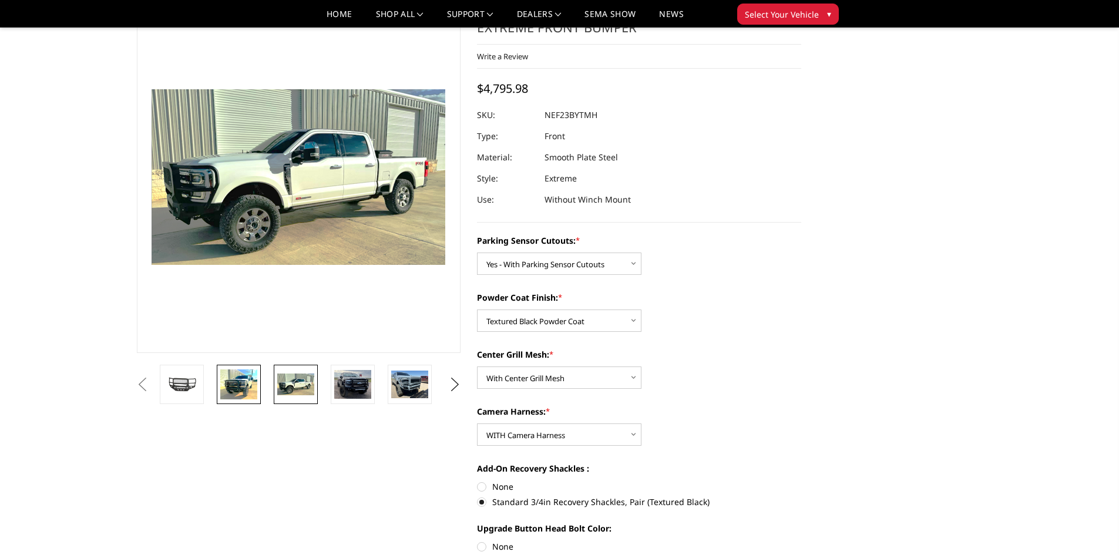
click at [246, 388] on img at bounding box center [238, 384] width 37 height 30
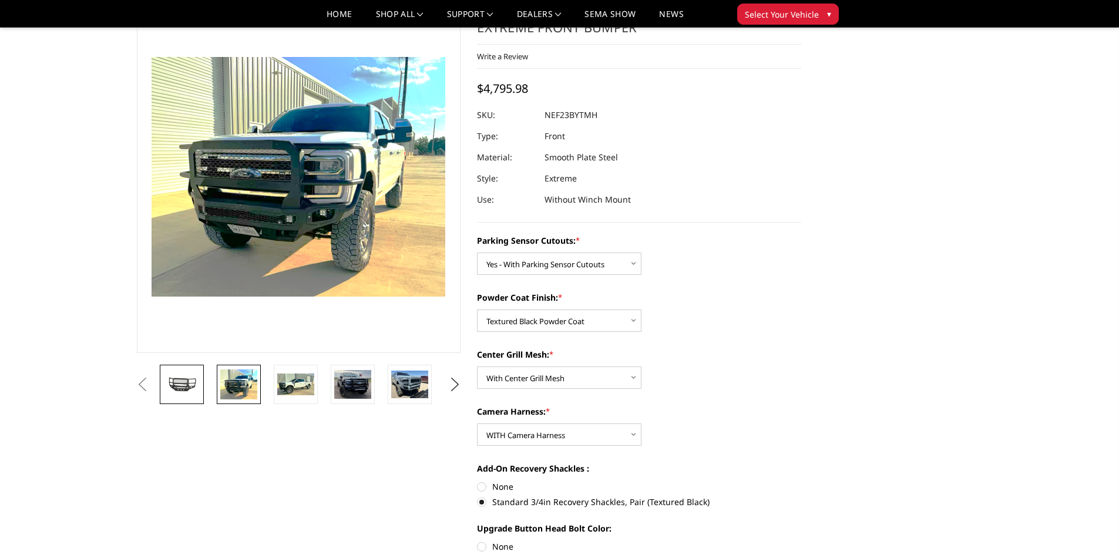
click at [187, 389] on img at bounding box center [181, 384] width 37 height 20
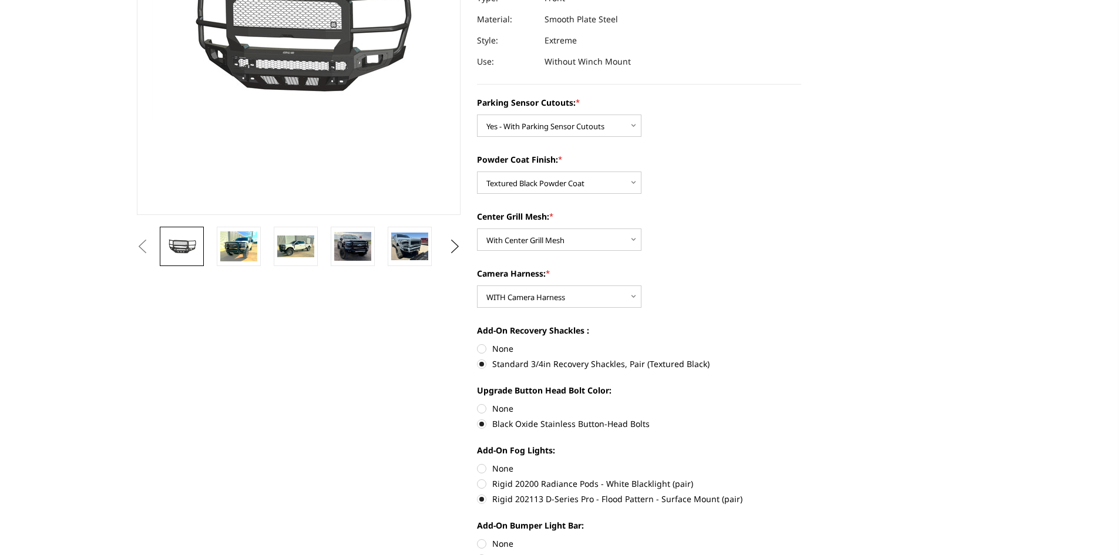
scroll to position [352, 0]
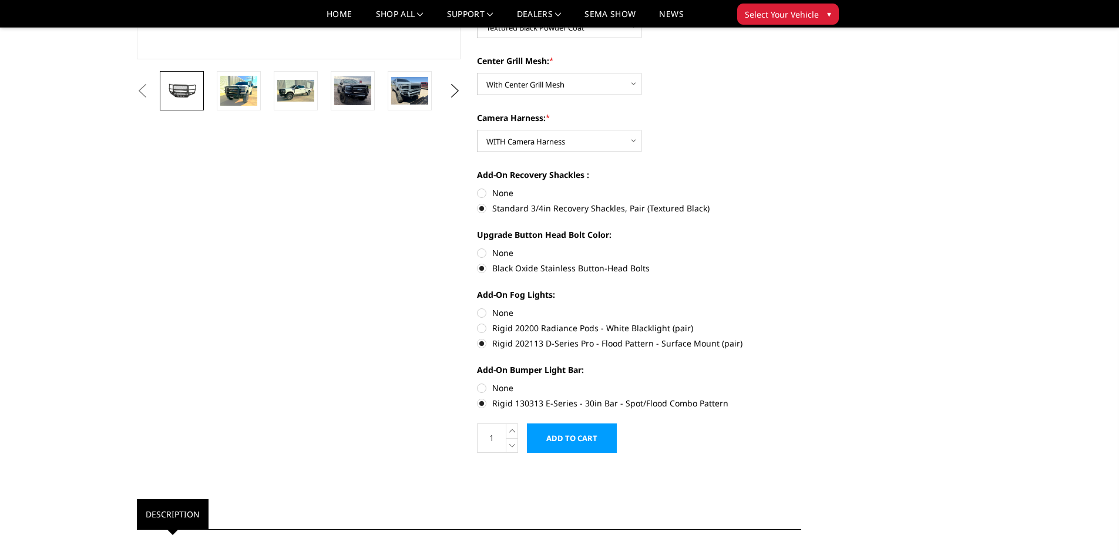
click at [486, 312] on label "None" at bounding box center [639, 313] width 324 height 12
click at [478, 307] on input "None" at bounding box center [477, 307] width 1 height 1
radio input "true"
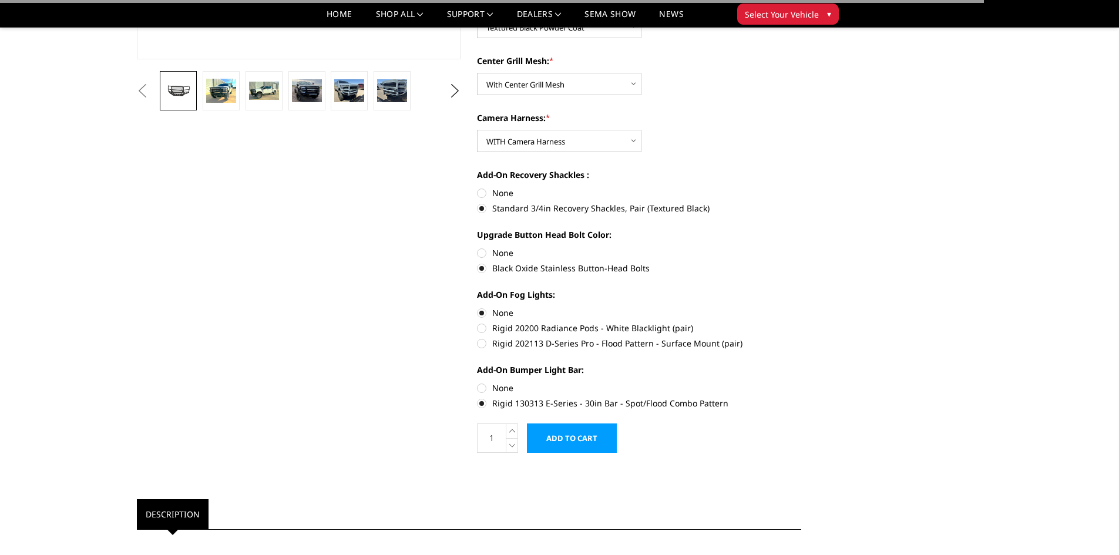
click at [485, 387] on label "None" at bounding box center [639, 388] width 324 height 12
click at [478, 382] on input "None" at bounding box center [477, 382] width 1 height 1
radio input "true"
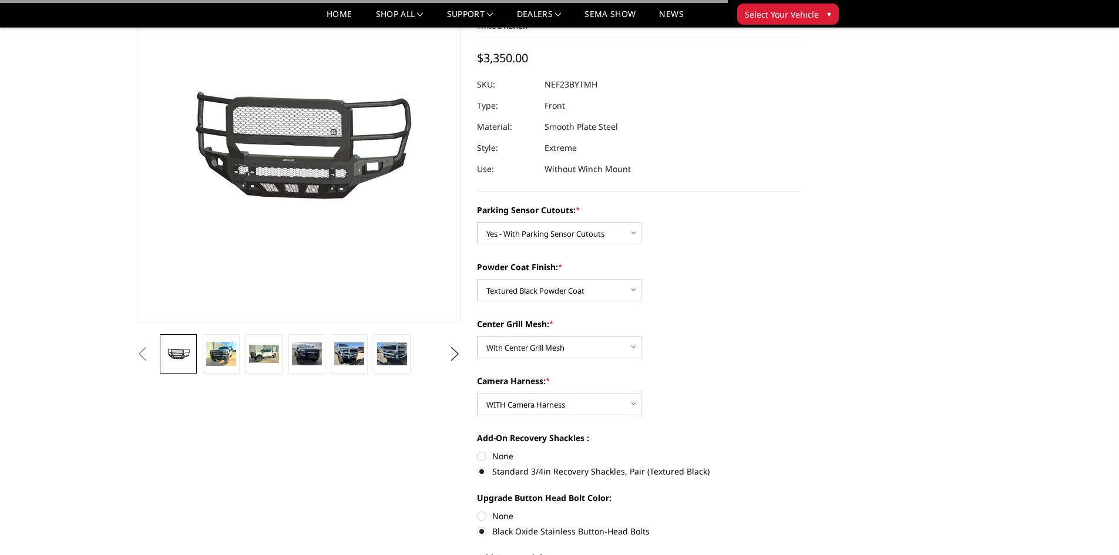
scroll to position [0, 0]
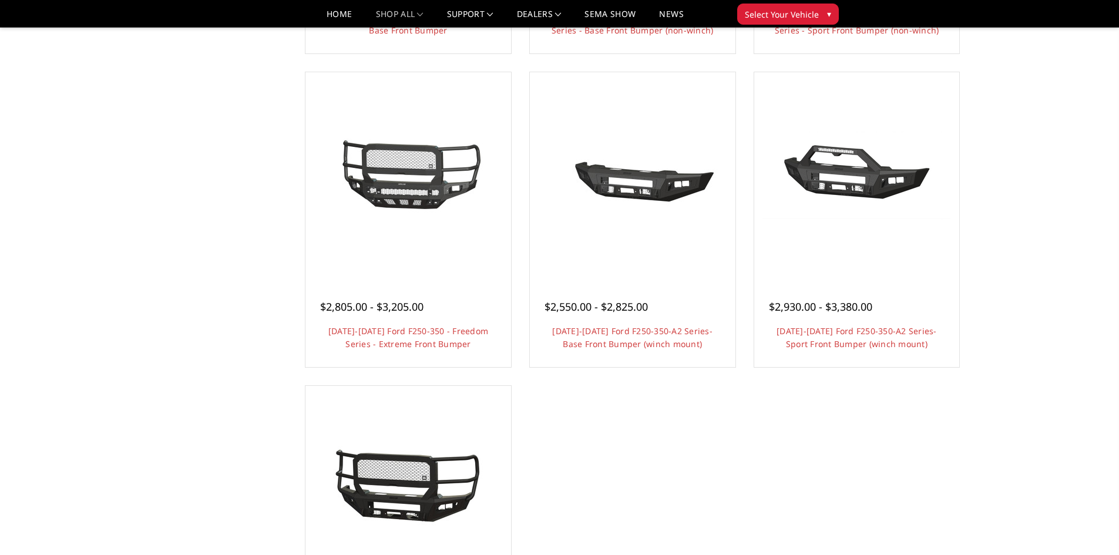
scroll to position [764, 0]
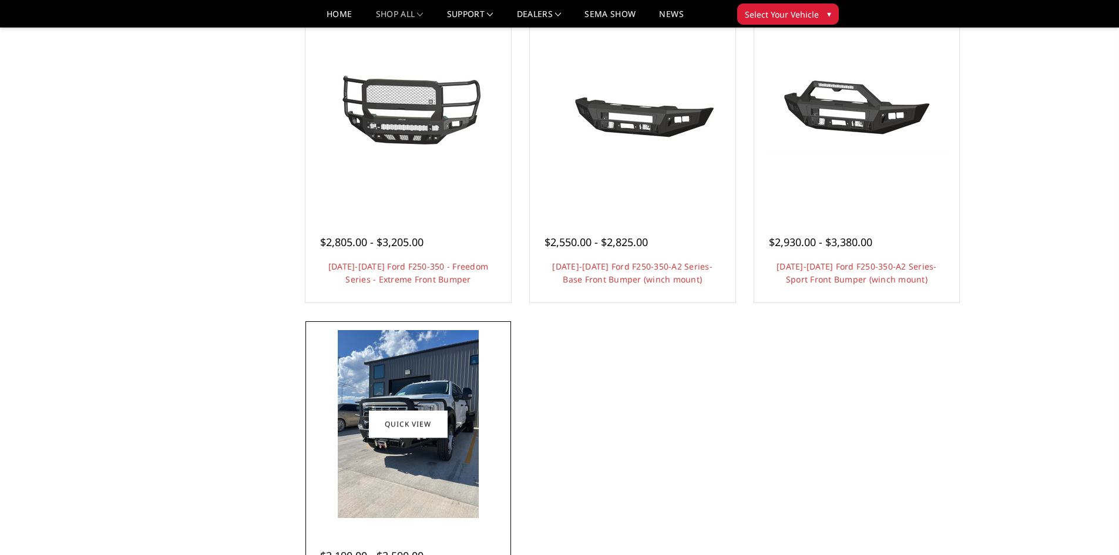
click at [395, 375] on img at bounding box center [408, 424] width 141 height 188
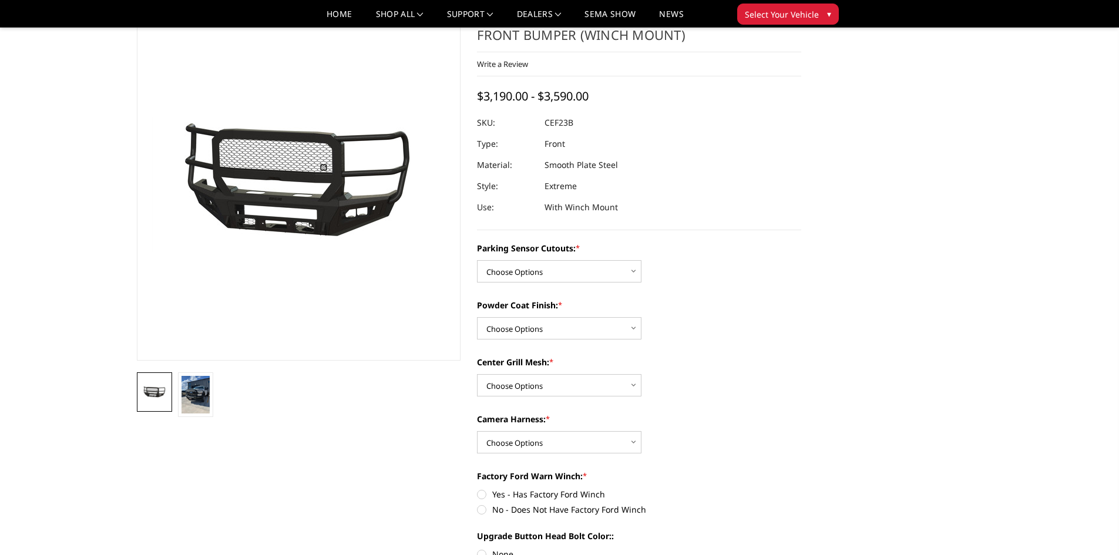
scroll to position [117, 0]
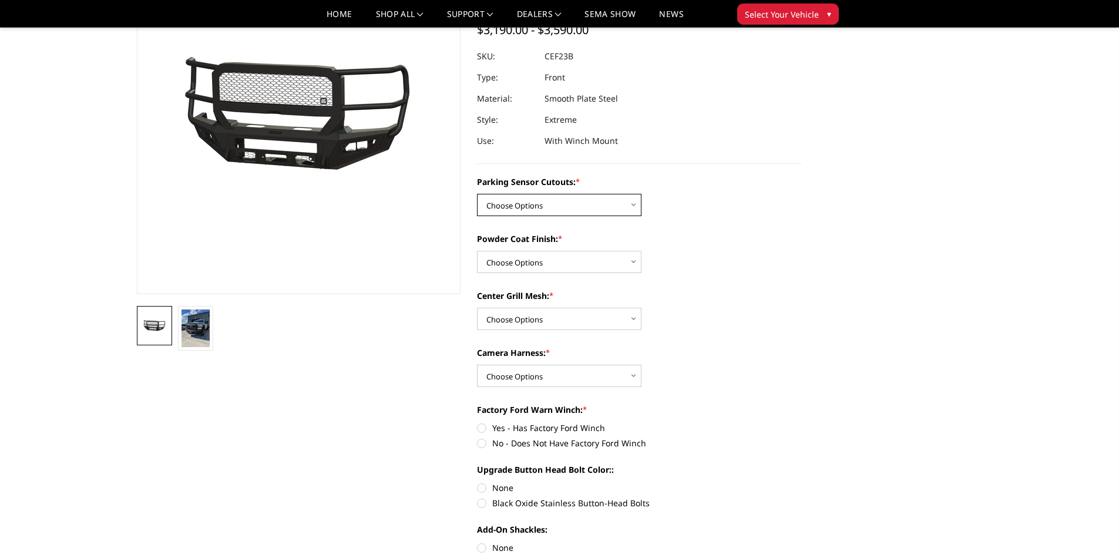
click at [606, 204] on select "Choose Options No-Without Parking Sensor Cutouts Yes-With Parking Sensor Cutouts" at bounding box center [559, 205] width 164 height 22
select select "2421"
click at [477, 194] on select "Choose Options No-Without Parking Sensor Cutouts Yes-With Parking Sensor Cutouts" at bounding box center [559, 205] width 164 height 22
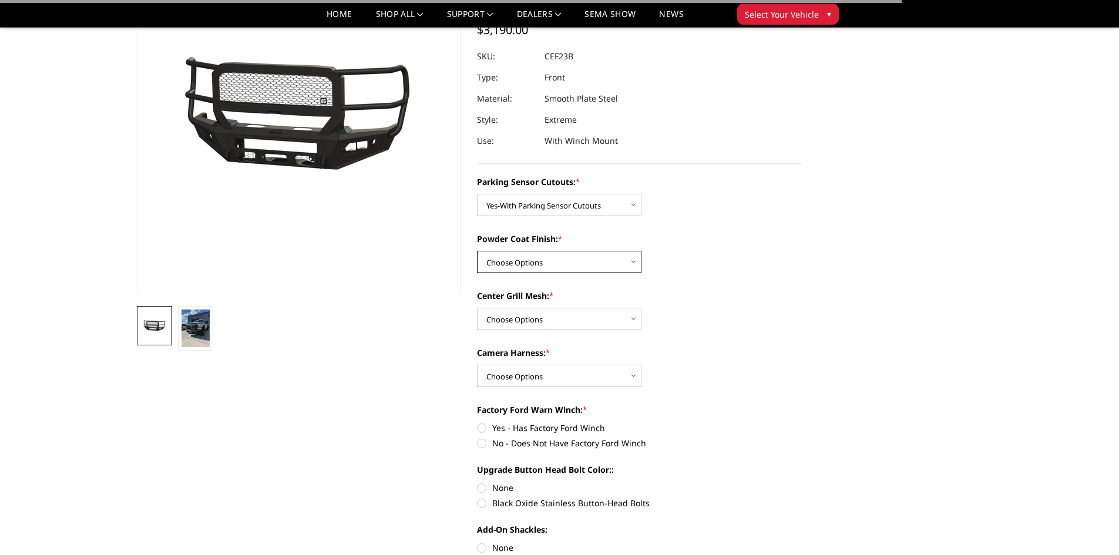
click at [562, 268] on select "Choose Options Bare Metal Textured Black Powder Coat" at bounding box center [559, 262] width 164 height 22
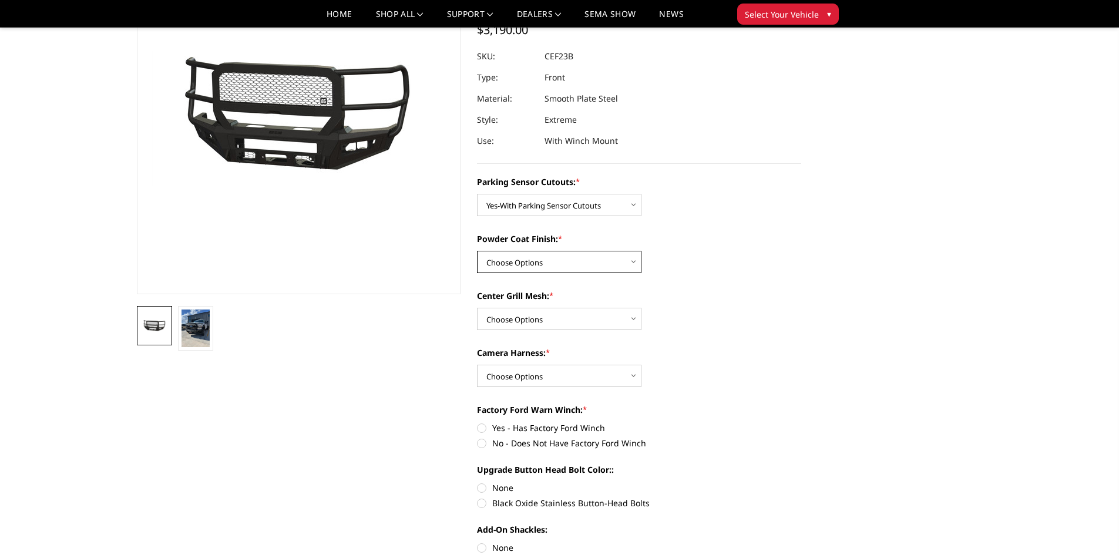
select select "2423"
click at [477, 251] on select "Choose Options Bare Metal Textured Black Powder Coat" at bounding box center [559, 262] width 164 height 22
click at [553, 311] on select "Choose Options With Center Grill Mesh Without Center Grill Mesh" at bounding box center [559, 319] width 164 height 22
click at [564, 251] on select "Choose Options Bare Metal Textured Black Powder Coat" at bounding box center [559, 262] width 164 height 22
click at [477, 251] on select "Choose Options Bare Metal Textured Black Powder Coat" at bounding box center [559, 262] width 164 height 22
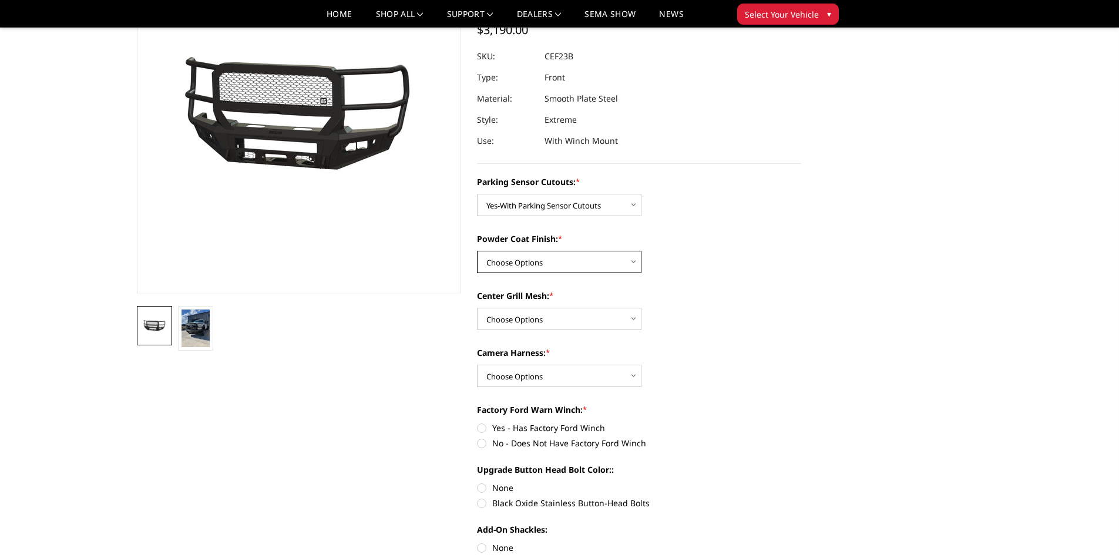
click at [557, 267] on select "Choose Options Bare Metal Textured Black Powder Coat" at bounding box center [559, 262] width 164 height 22
select select "2423"
click at [477, 251] on select "Choose Options Bare Metal Textured Black Powder Coat" at bounding box center [559, 262] width 164 height 22
click at [553, 321] on select "Choose Options With Center Grill Mesh Without Center Grill Mesh" at bounding box center [559, 319] width 164 height 22
select select "2424"
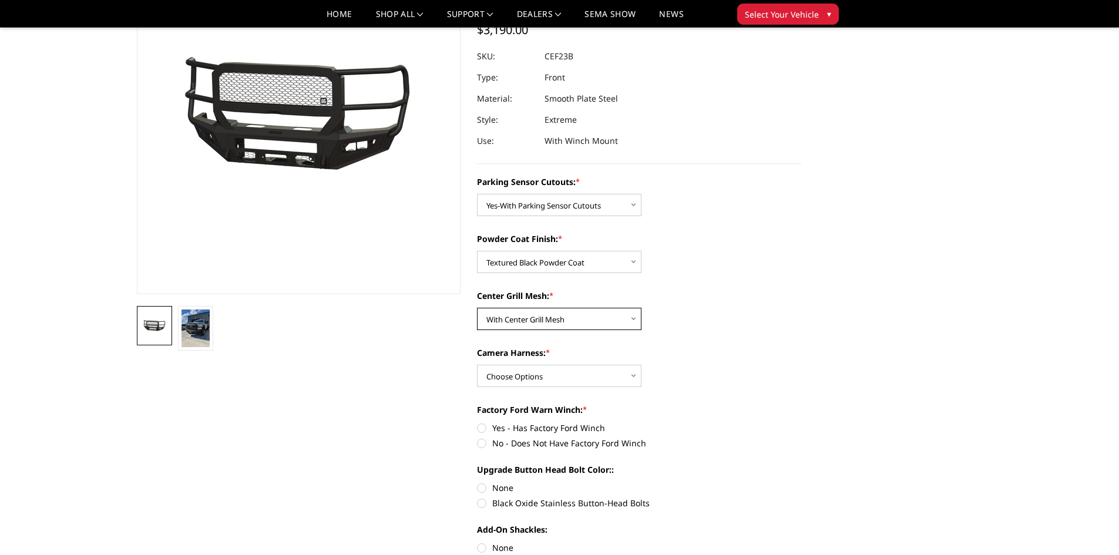
click at [477, 308] on select "Choose Options With Center Grill Mesh Without Center Grill Mesh" at bounding box center [559, 319] width 164 height 22
click at [552, 372] on select "Choose Options WITH Camera Harness WITHOUT Camera Harness" at bounding box center [559, 376] width 164 height 22
select select "2426"
click at [477, 365] on select "Choose Options WITH Camera Harness WITHOUT Camera Harness" at bounding box center [559, 376] width 164 height 22
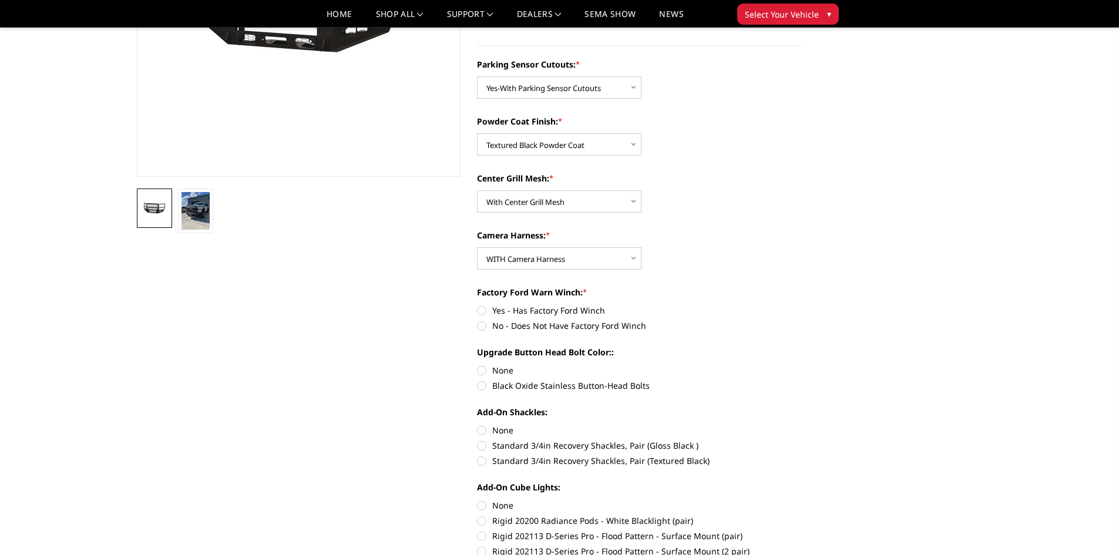
click at [495, 327] on label "No - Does Not Have Factory Ford Winch" at bounding box center [639, 326] width 324 height 12
click at [801, 305] on input "No - Does Not Have Factory Ford Winch" at bounding box center [801, 304] width 1 height 1
radio input "true"
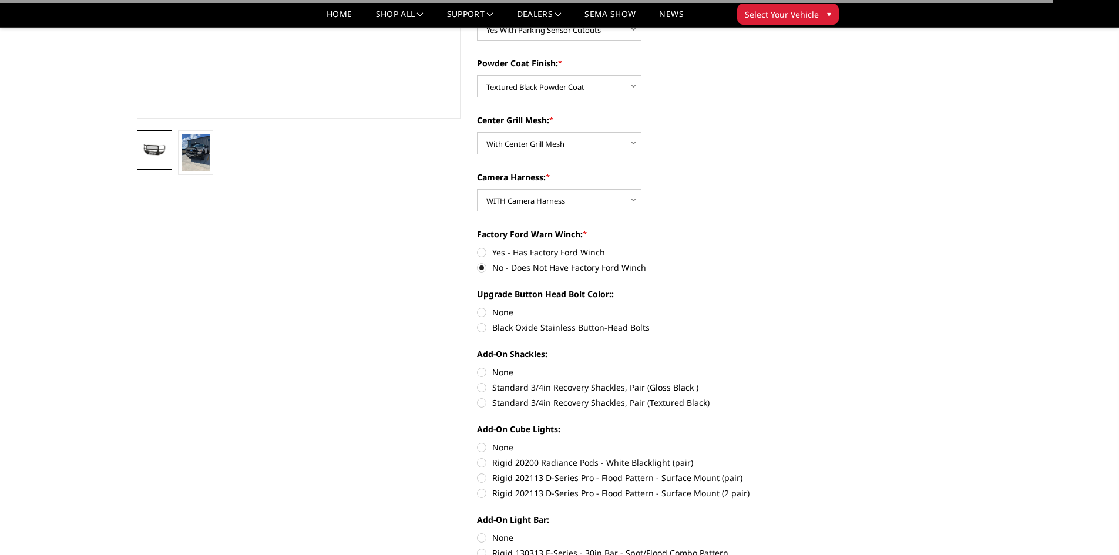
scroll to position [294, 0]
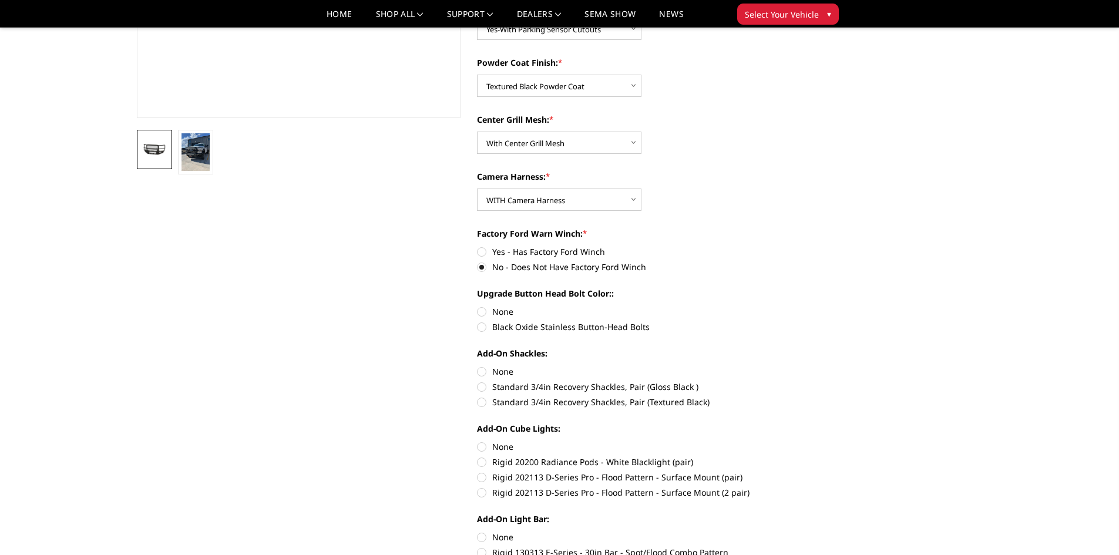
click at [486, 328] on label "Black Oxide Stainless Button-Head Bolts" at bounding box center [639, 327] width 324 height 12
click at [801, 306] on input "Black Oxide Stainless Button-Head Bolts" at bounding box center [801, 305] width 1 height 1
radio input "true"
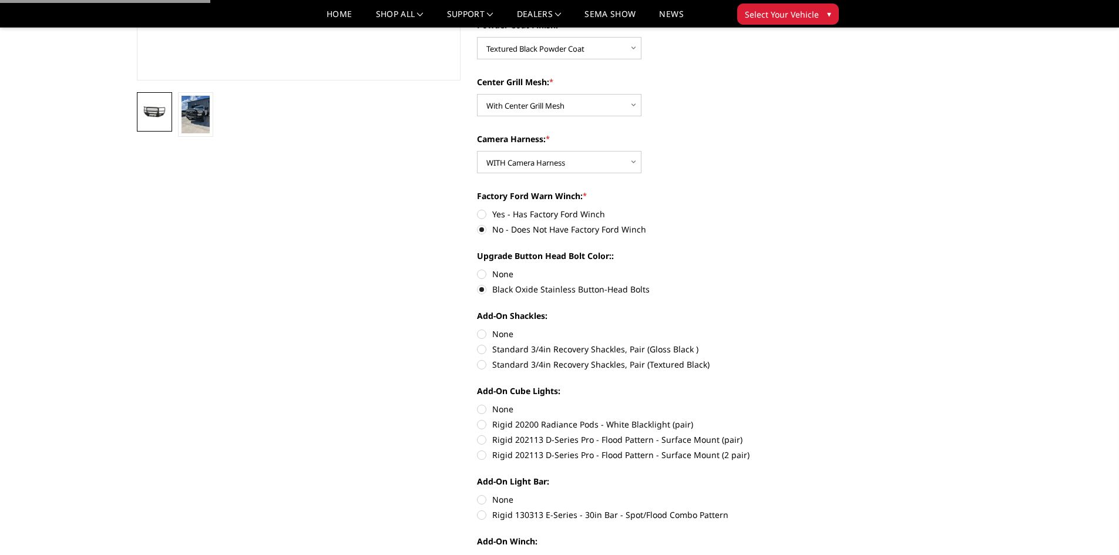
scroll to position [352, 0]
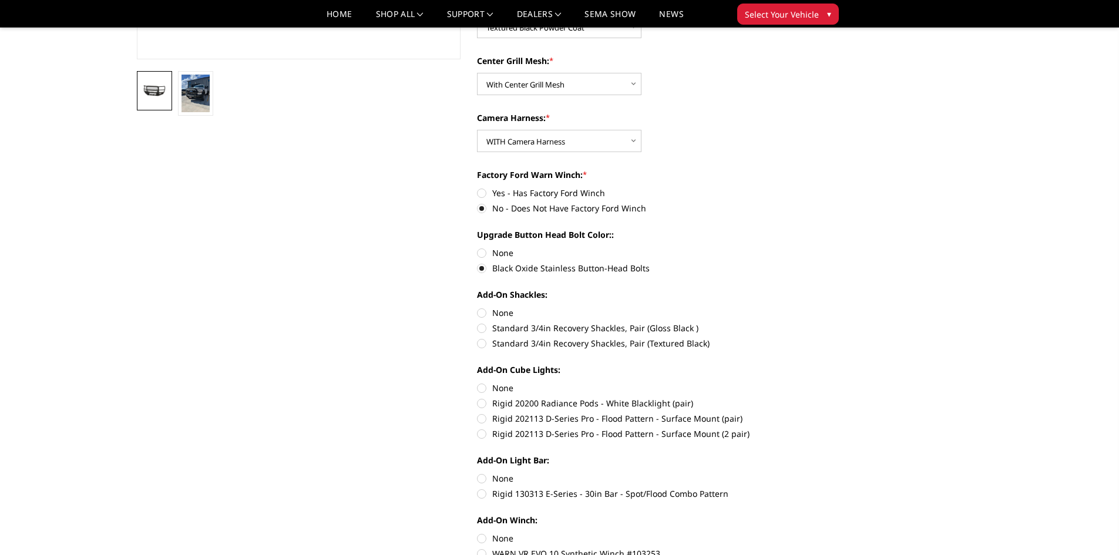
click at [509, 326] on label "Standard 3/4in Recovery Shackles, Pair (Gloss Black )" at bounding box center [639, 328] width 324 height 12
click at [801, 307] on input "Standard 3/4in Recovery Shackles, Pair (Gloss Black )" at bounding box center [801, 307] width 1 height 1
radio input "true"
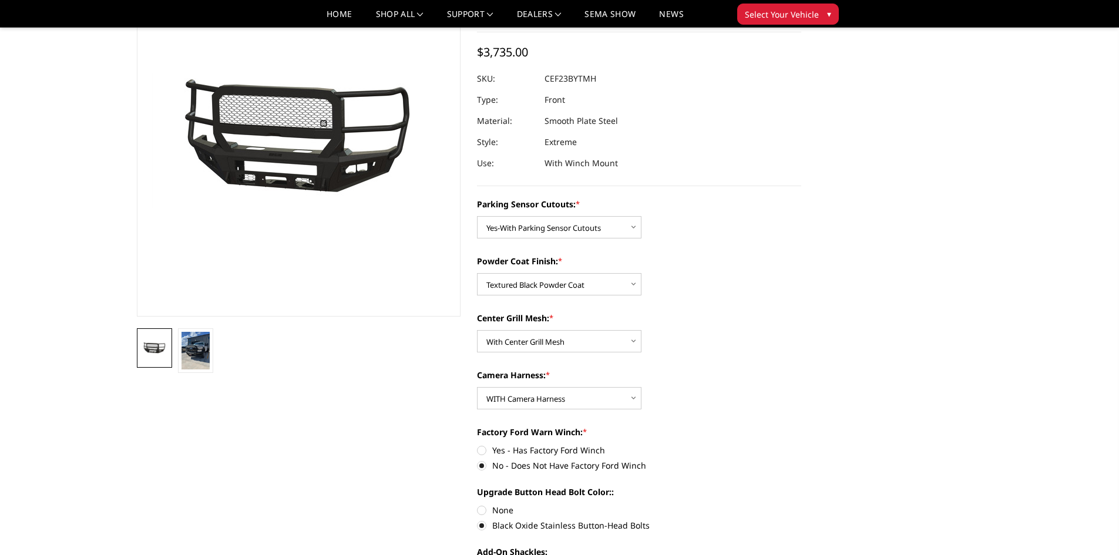
scroll to position [0, 0]
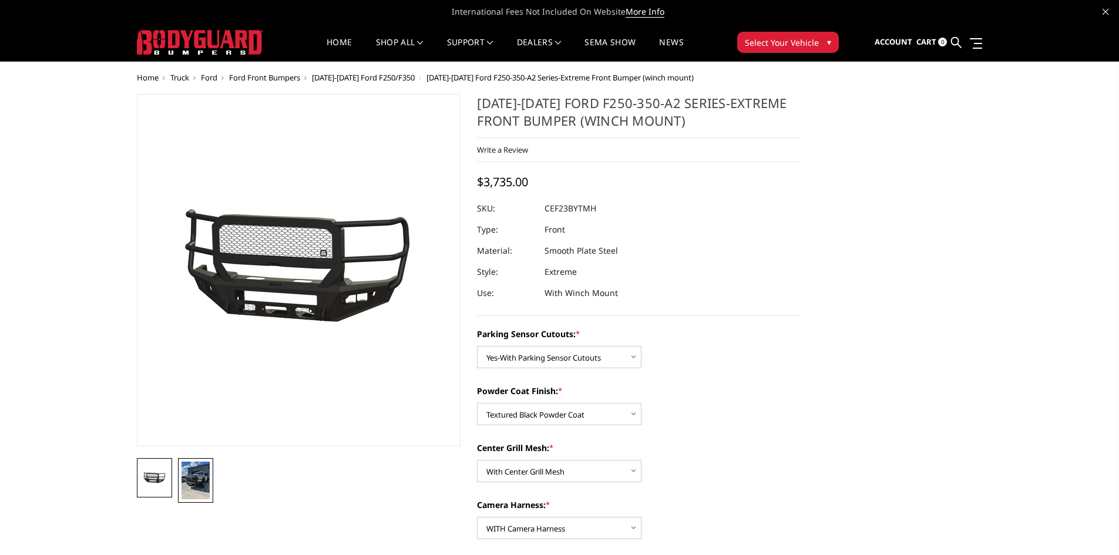
click at [206, 486] on img at bounding box center [196, 481] width 28 height 38
